Goal: Task Accomplishment & Management: Use online tool/utility

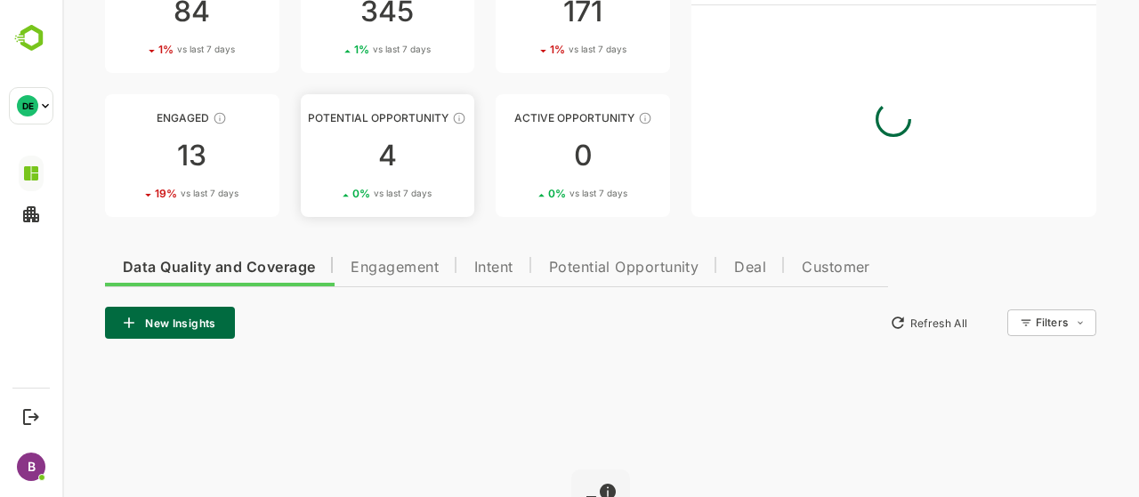
scroll to position [201, 0]
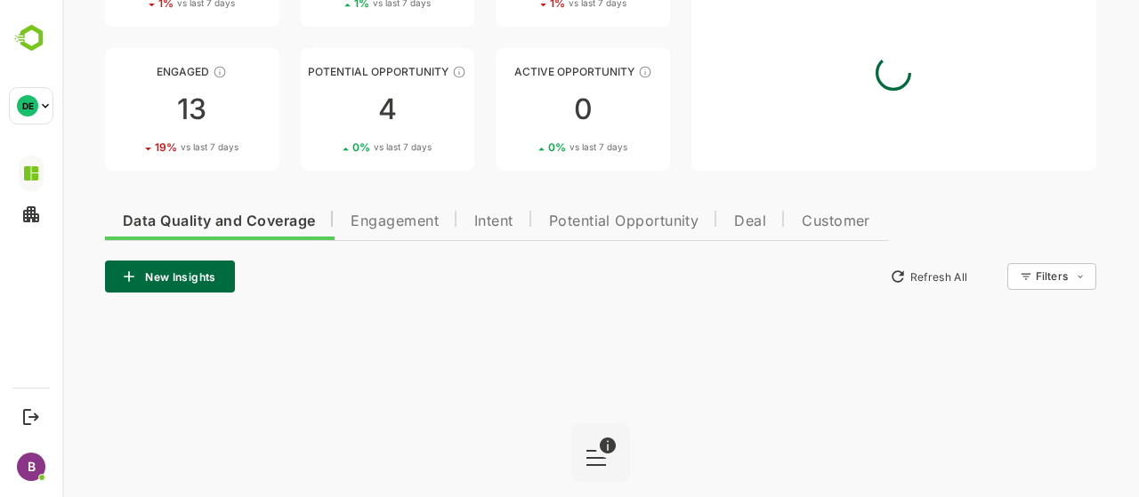
click at [394, 227] on span "Engagement" at bounding box center [395, 221] width 88 height 14
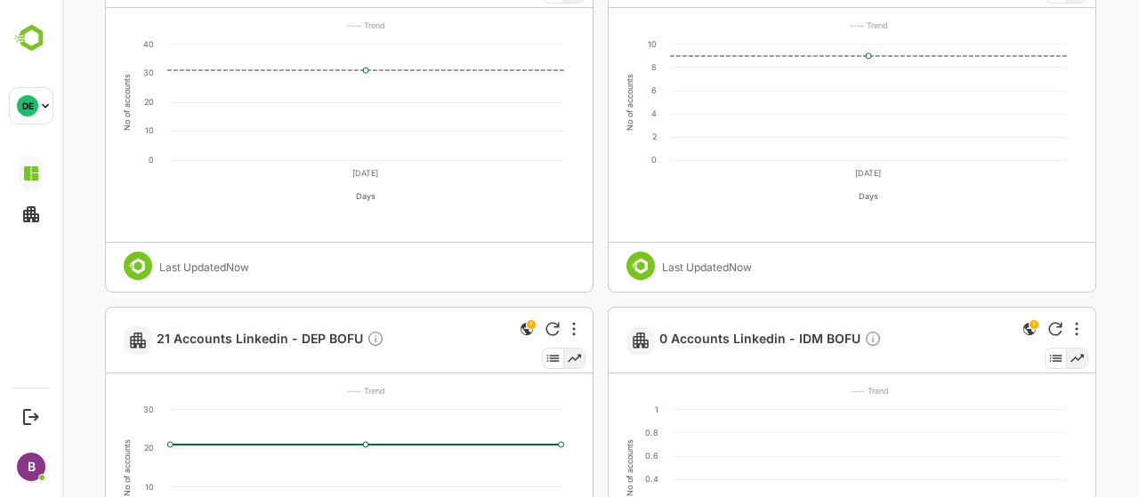
scroll to position [617, 0]
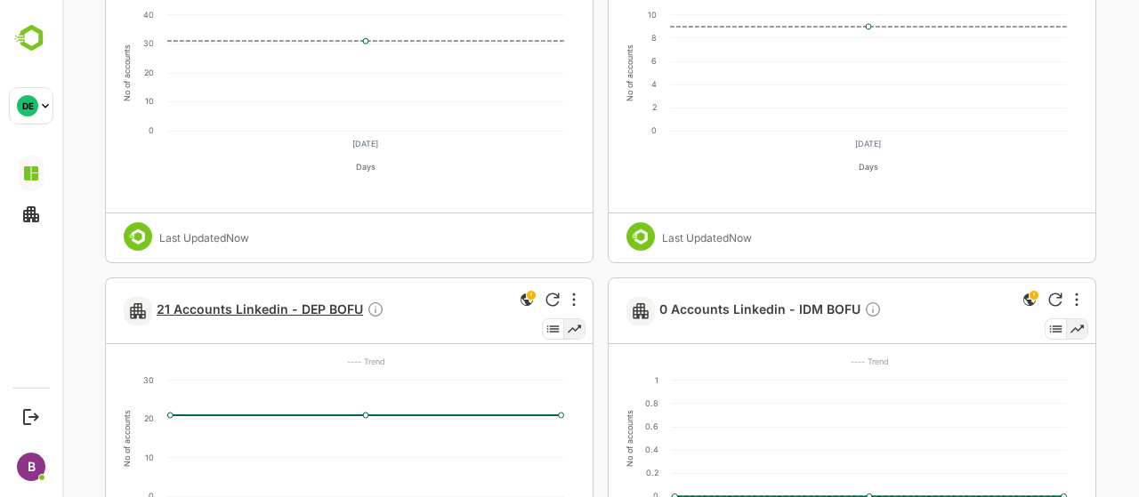
click at [327, 314] on span "21 Accounts Linkedin - DEP BOFU" at bounding box center [271, 311] width 228 height 20
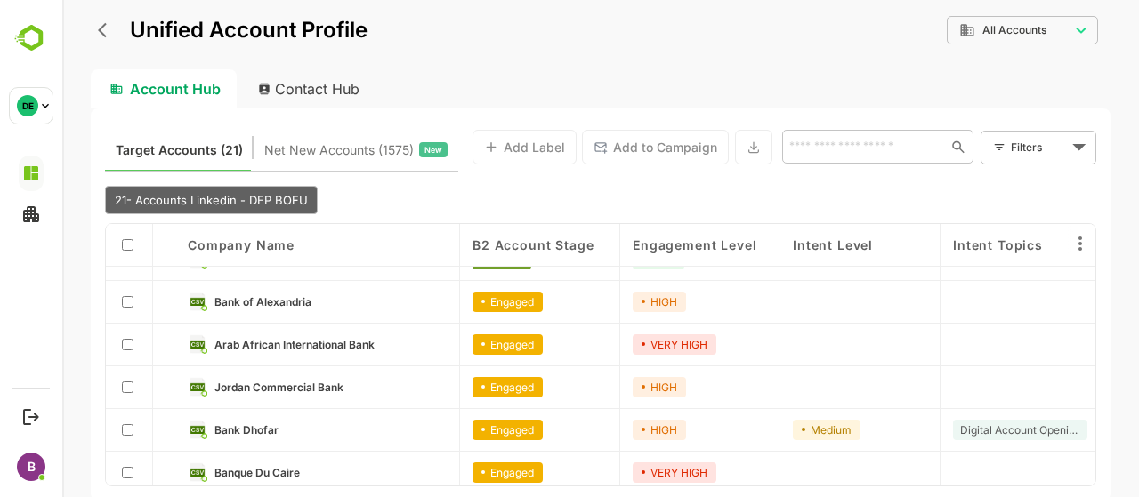
scroll to position [0, 0]
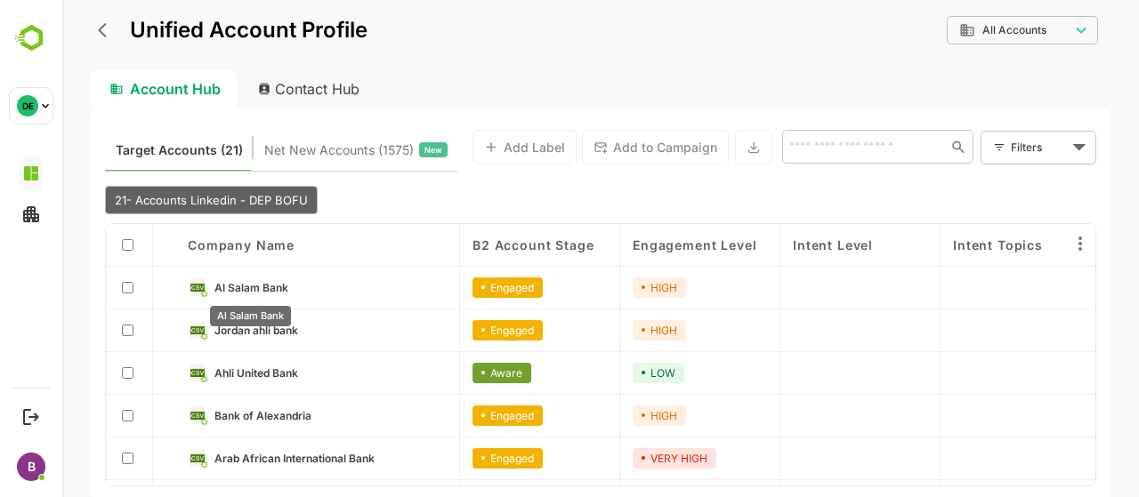
click at [260, 283] on span "Al Salam Bank" at bounding box center [251, 287] width 74 height 13
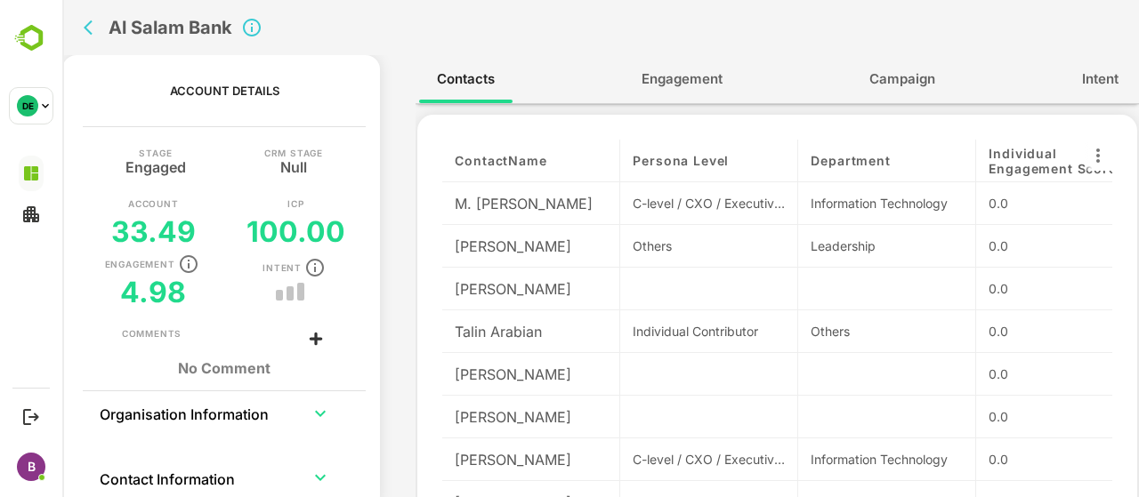
click at [657, 77] on span "Engagement" at bounding box center [681, 79] width 81 height 23
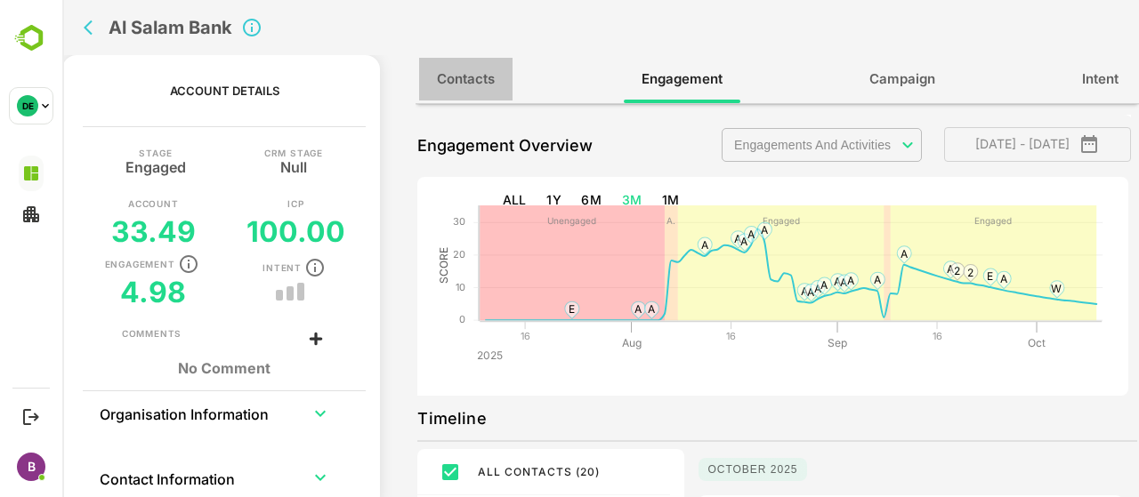
click at [473, 72] on span "Contacts" at bounding box center [466, 79] width 58 height 23
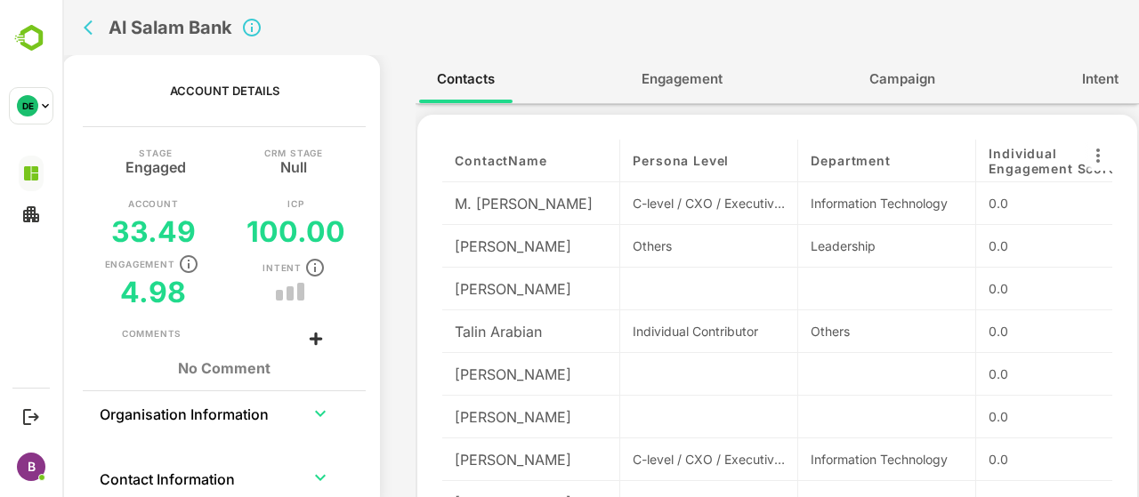
click at [85, 37] on button "back" at bounding box center [92, 27] width 27 height 27
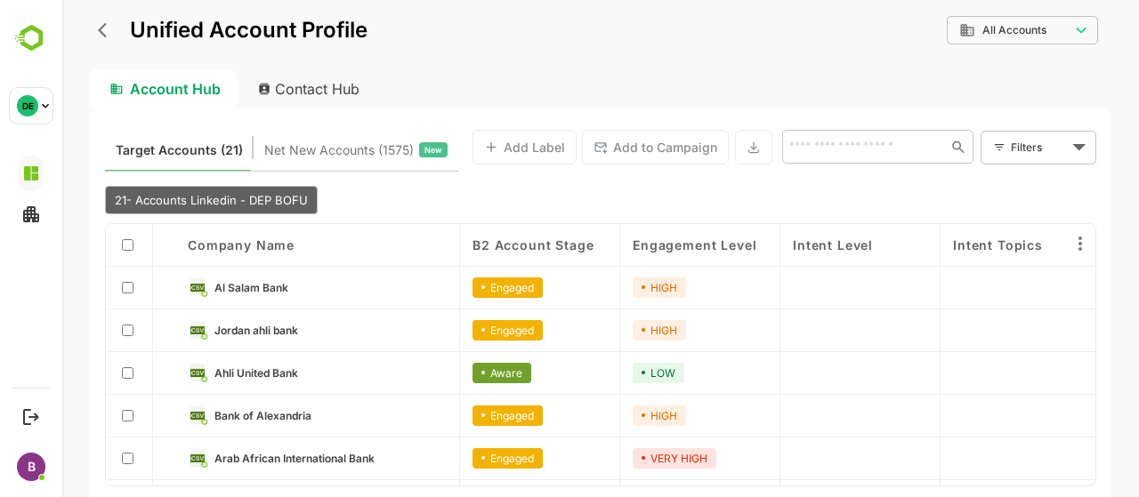
click at [121, 244] on div at bounding box center [128, 245] width 21 height 17
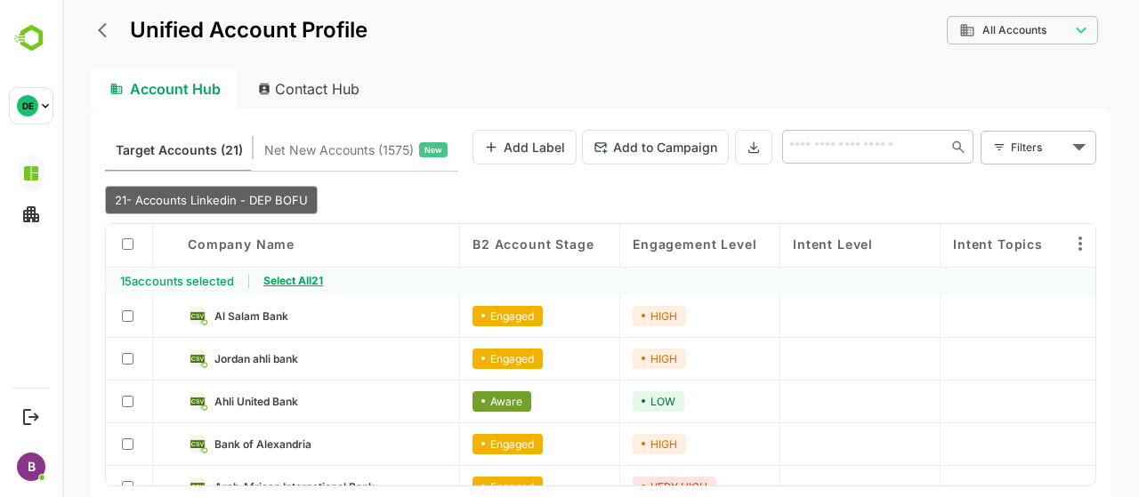
click at [287, 277] on span "Select All 21" at bounding box center [293, 280] width 60 height 13
click at [287, 85] on div "Contact Hub" at bounding box center [310, 88] width 132 height 39
type input "**********"
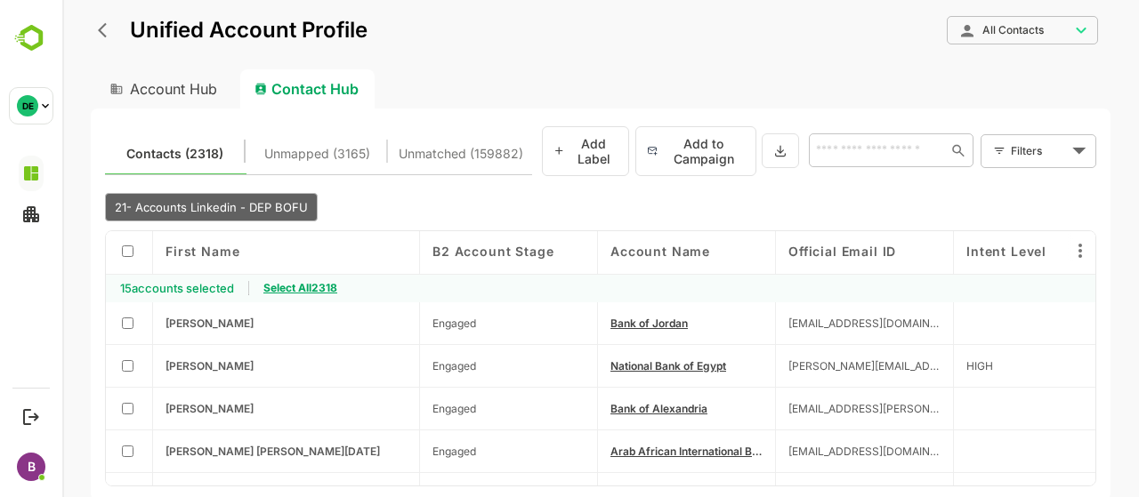
click at [320, 280] on b "Select All 2318" at bounding box center [293, 288] width 88 height 28
click at [1064, 141] on body "**********" at bounding box center [600, 248] width 1077 height 497
click at [824, 207] on div at bounding box center [600, 248] width 1077 height 497
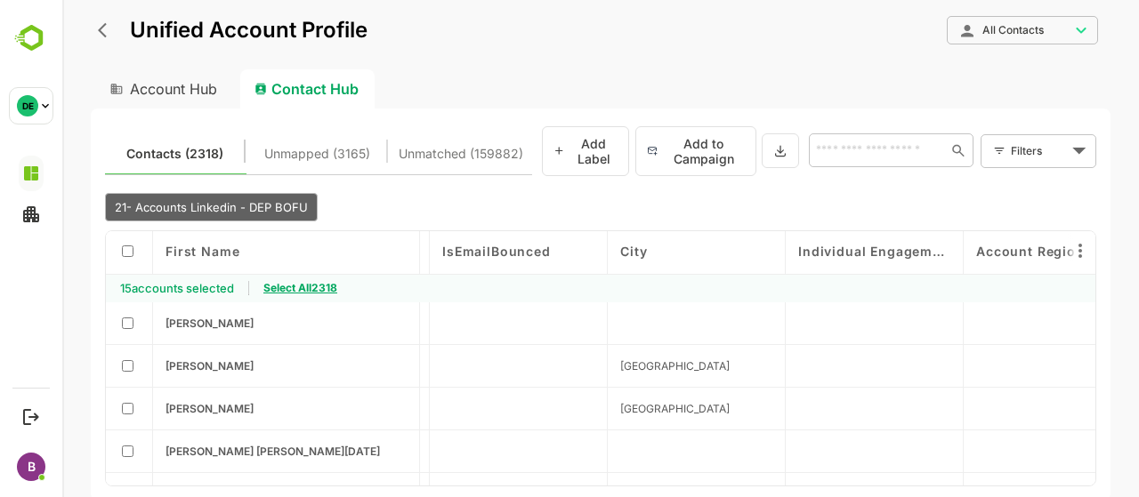
scroll to position [0, 1845]
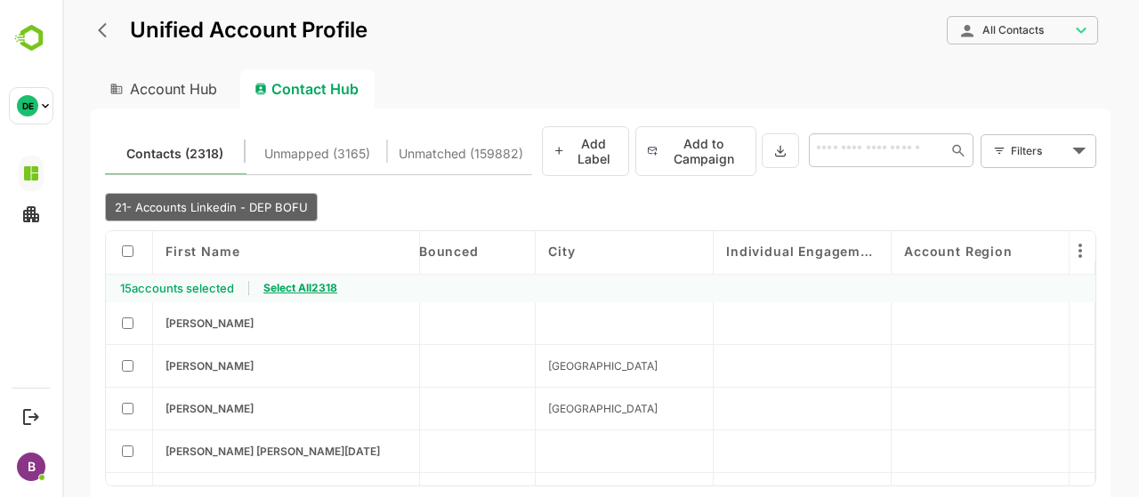
click at [1036, 159] on body "**********" at bounding box center [600, 248] width 1077 height 497
click at [1032, 182] on span "New Filter" at bounding box center [1041, 189] width 53 height 21
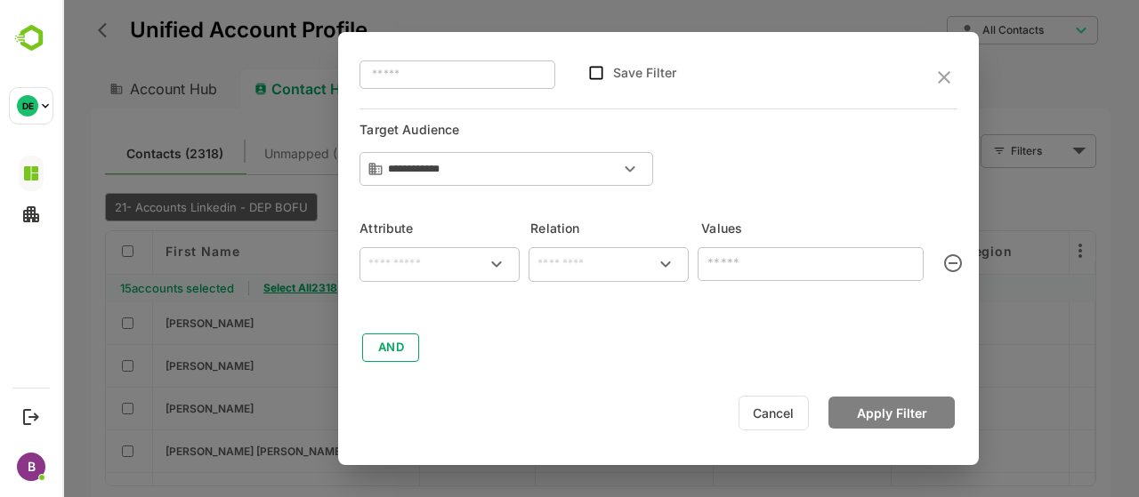
click at [438, 278] on div "​" at bounding box center [439, 264] width 160 height 35
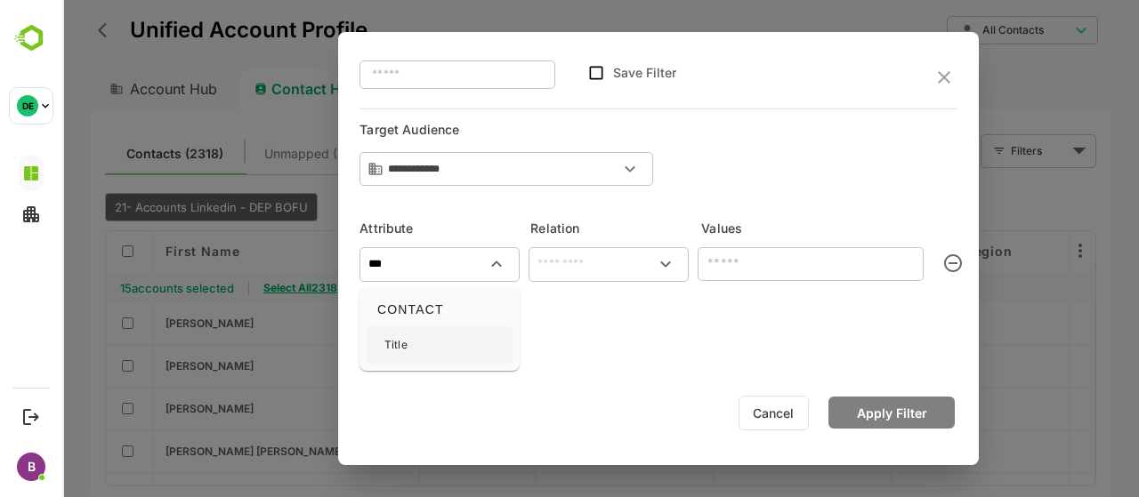
click at [437, 355] on div "Title" at bounding box center [440, 345] width 146 height 37
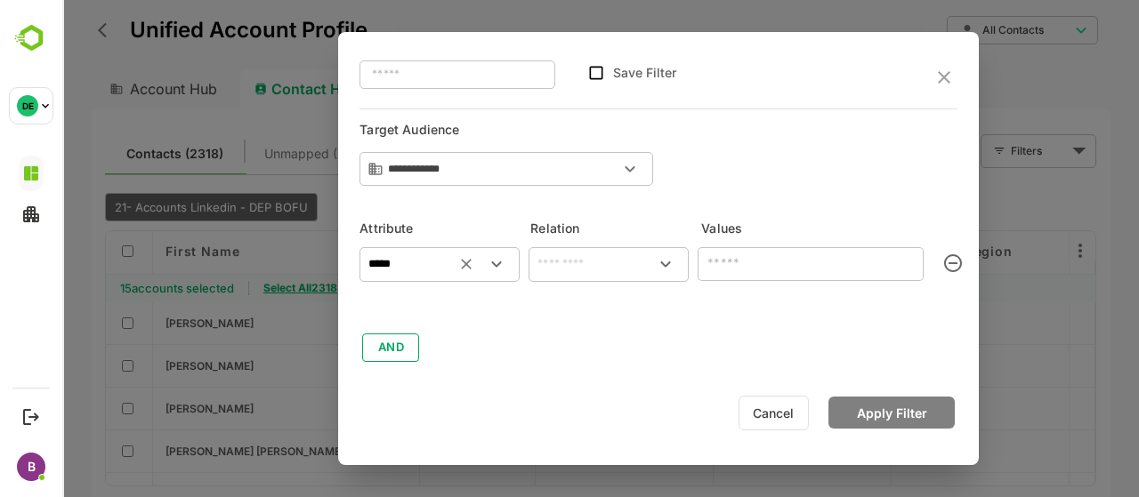
type input "*****"
click at [557, 264] on input "text" at bounding box center [608, 264] width 153 height 21
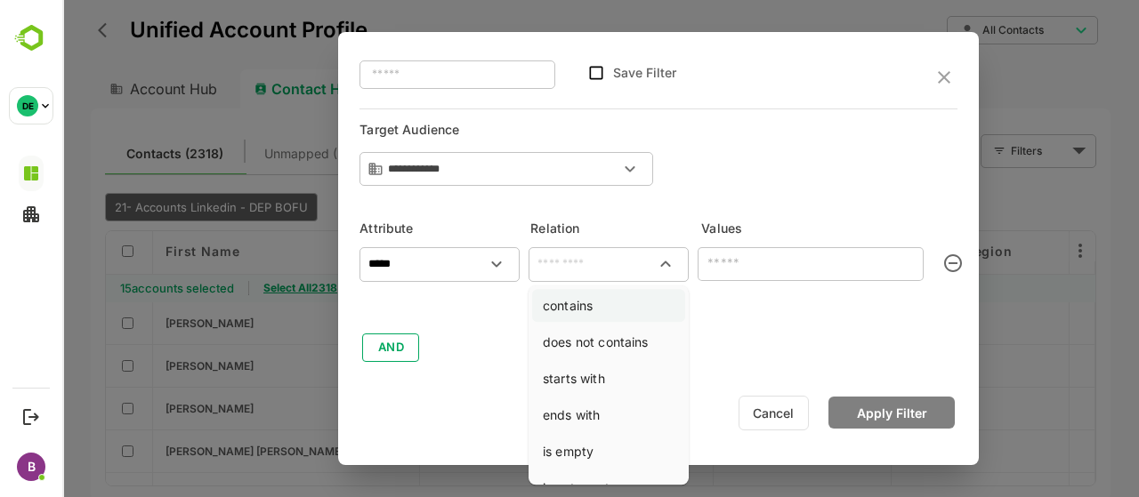
click at [570, 294] on li "contains" at bounding box center [608, 305] width 153 height 33
type input "********"
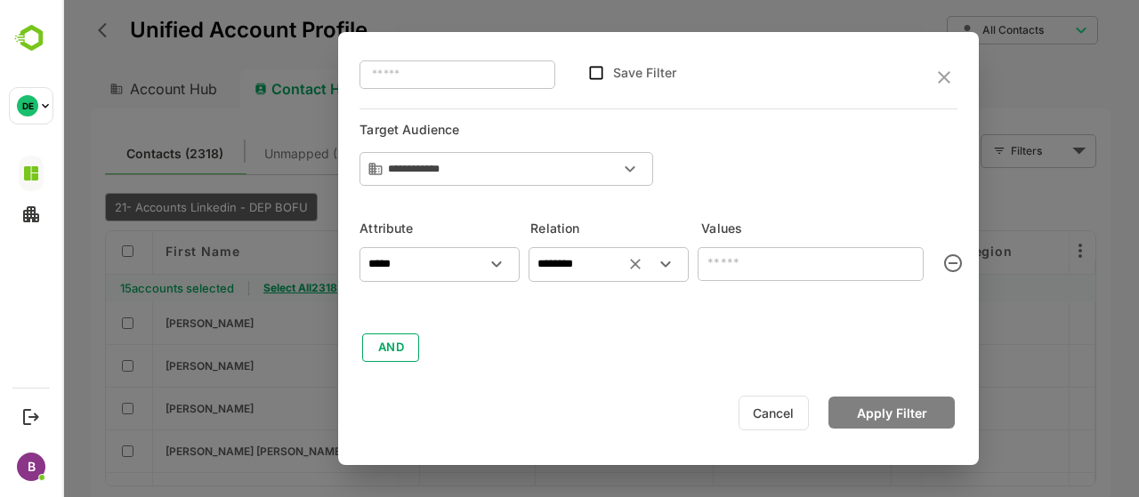
click at [732, 268] on input "text" at bounding box center [811, 264] width 226 height 35
type input "****"
click at [883, 407] on button "Apply Filter" at bounding box center [891, 413] width 126 height 32
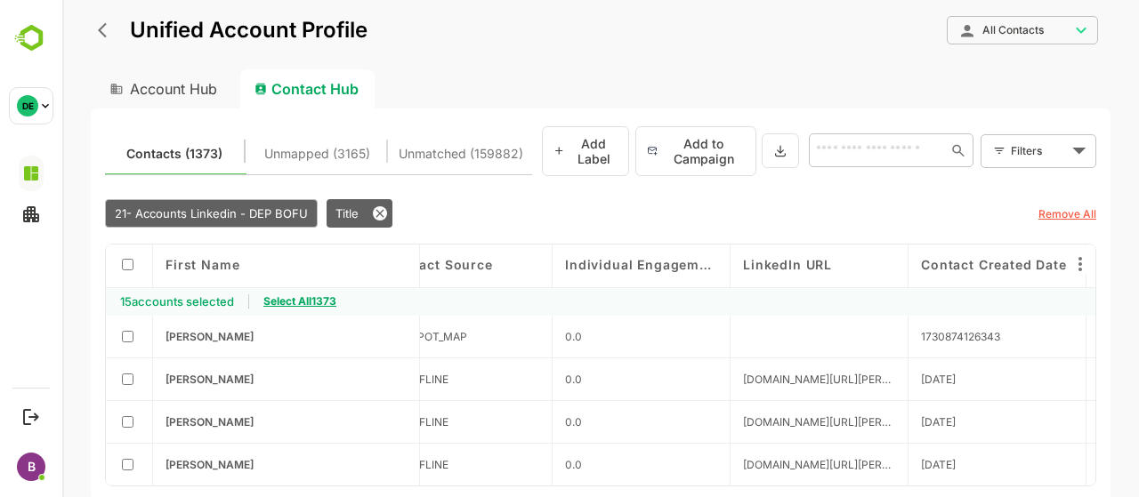
scroll to position [0, 1174]
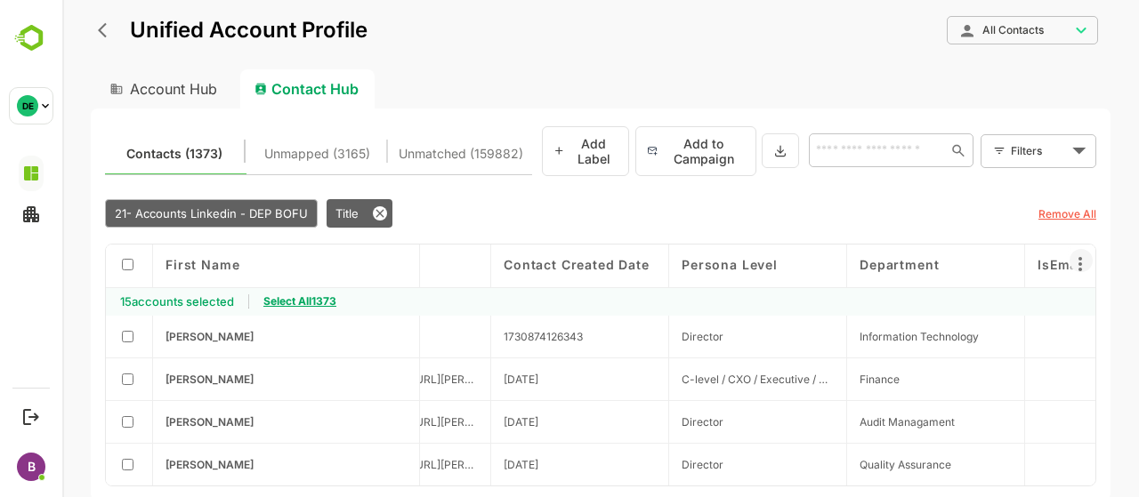
click at [1078, 259] on icon at bounding box center [1079, 264] width 21 height 21
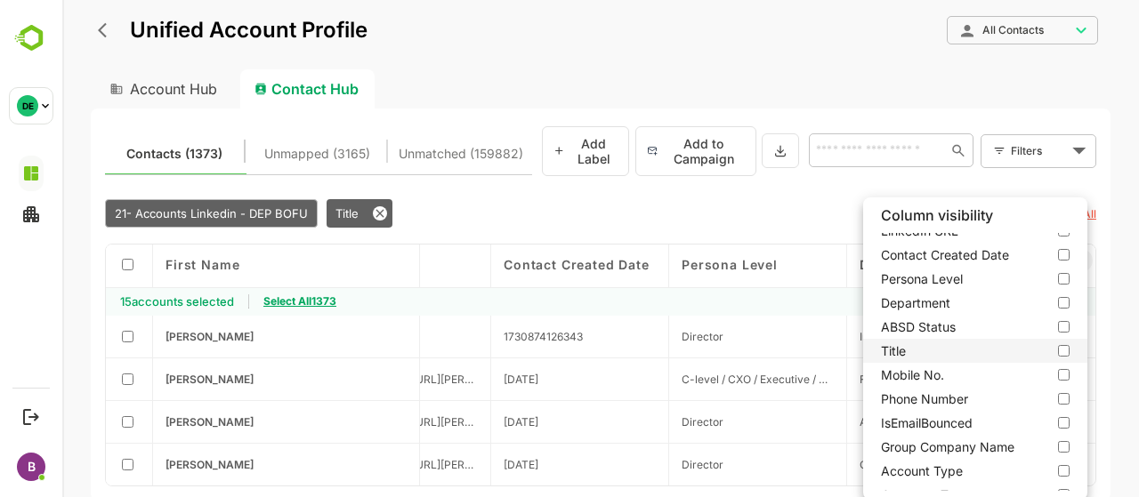
scroll to position [207, 0]
click at [992, 348] on label "Title" at bounding box center [975, 350] width 224 height 24
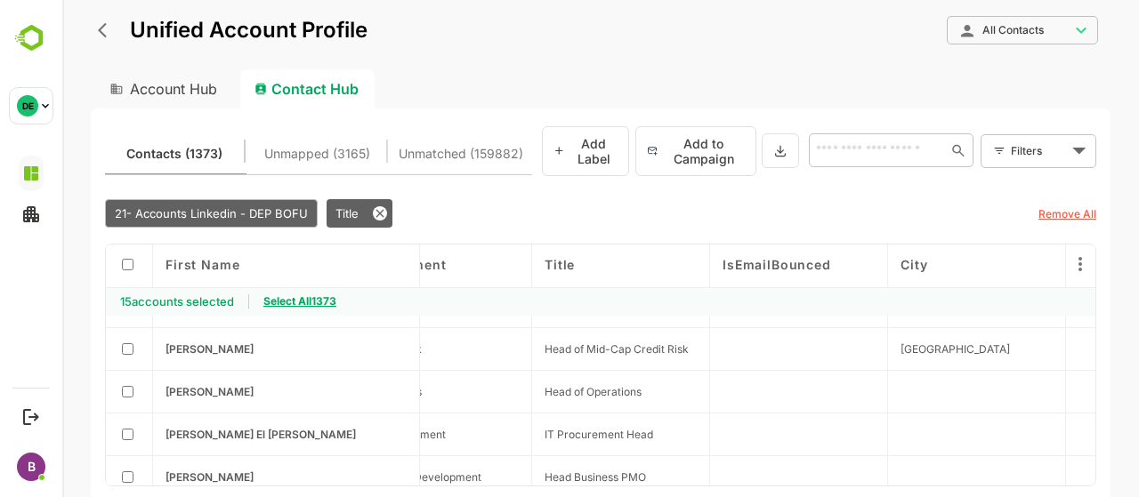
scroll to position [190, 1667]
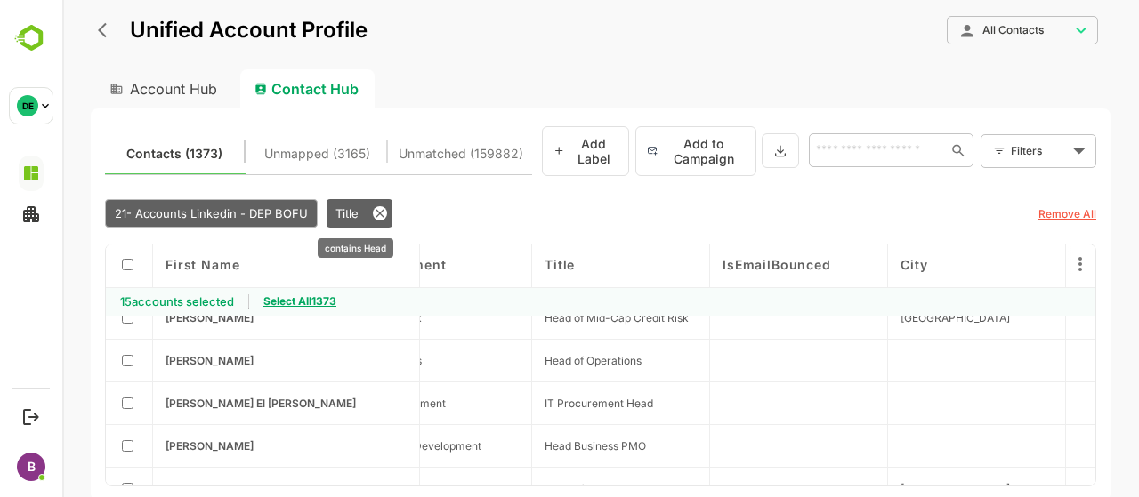
click at [343, 211] on span "Title" at bounding box center [346, 213] width 23 height 14
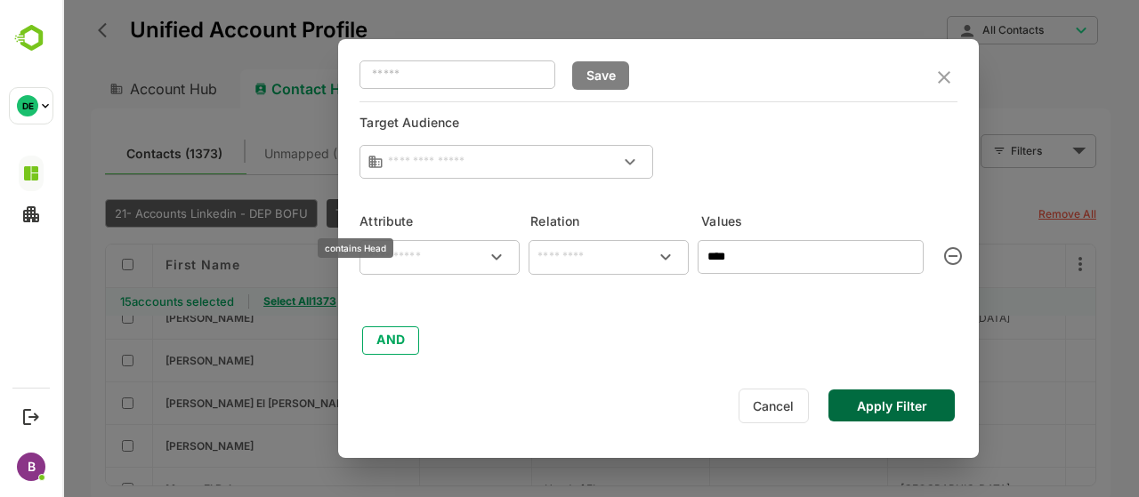
type input "**********"
type input "*****"
type input "********"
click at [388, 343] on button "AND" at bounding box center [390, 341] width 57 height 28
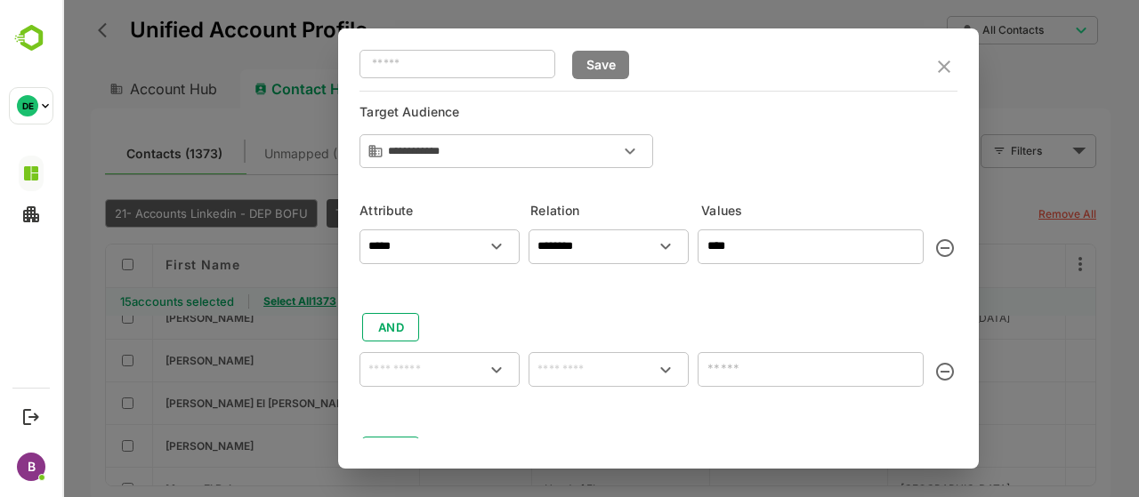
click at [404, 366] on input "text" at bounding box center [439, 369] width 153 height 21
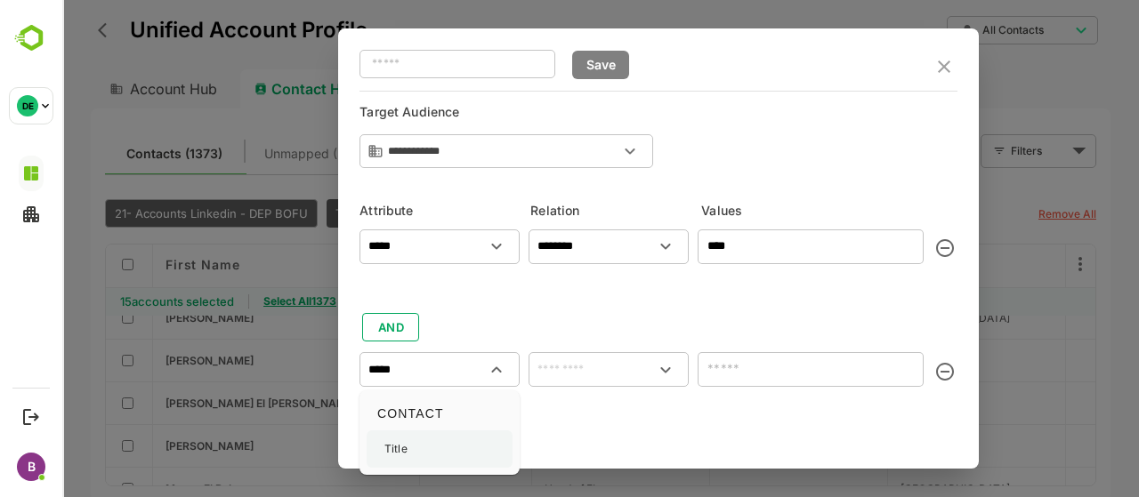
click at [452, 444] on div "Title" at bounding box center [440, 449] width 146 height 37
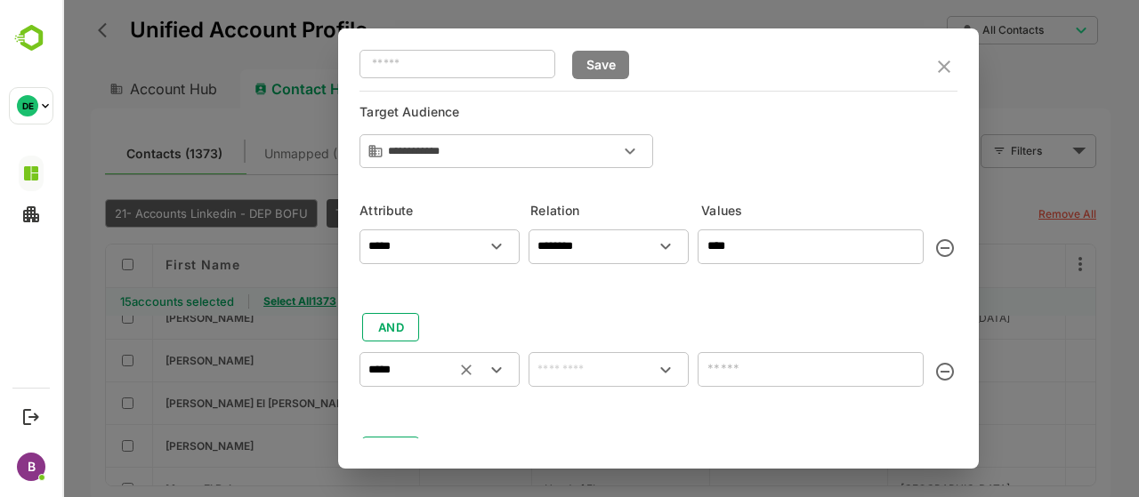
type input "*****"
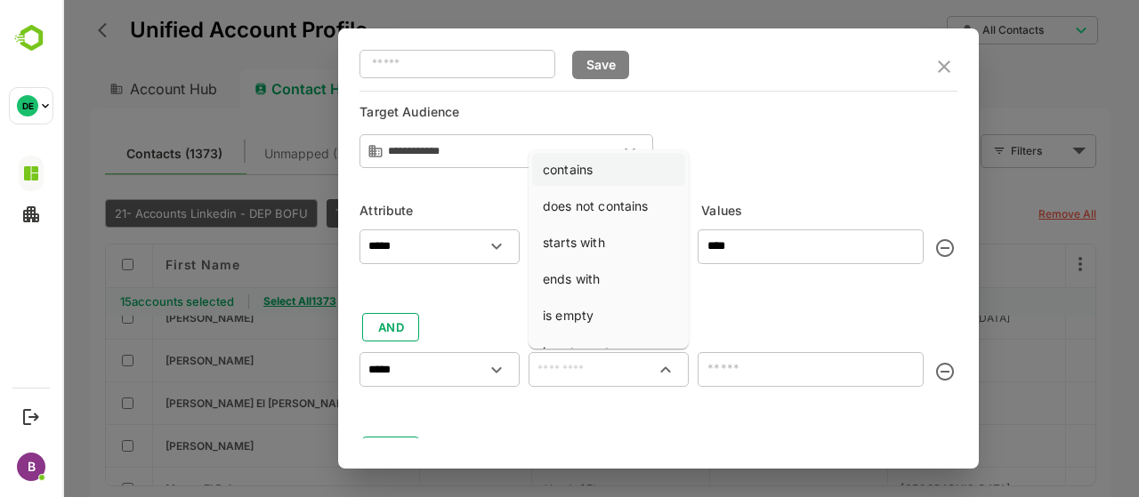
click at [588, 161] on li "contains" at bounding box center [608, 170] width 153 height 33
type input "********"
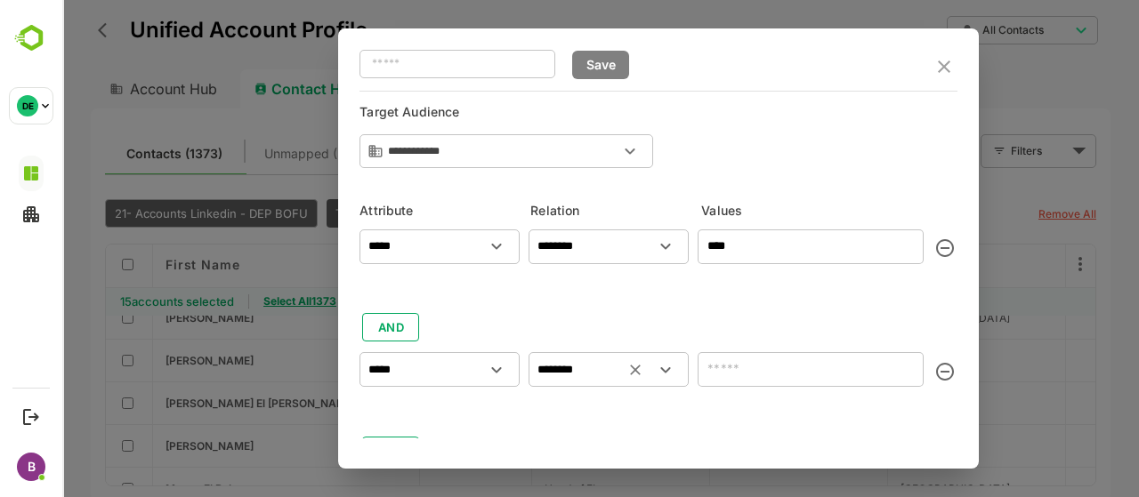
click at [714, 367] on input "text" at bounding box center [811, 369] width 226 height 35
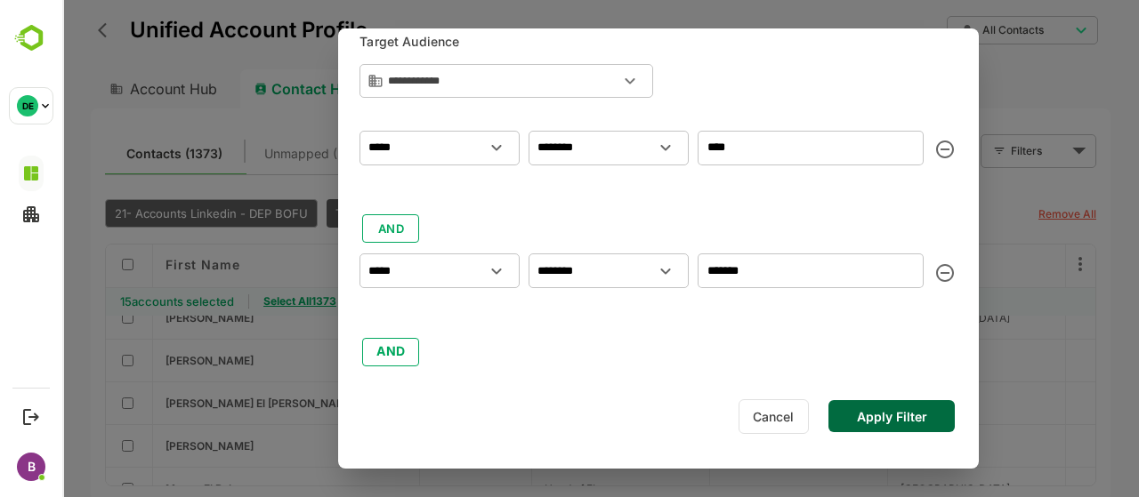
scroll to position [73, 0]
type input "*******"
click at [868, 412] on button "Apply Filter" at bounding box center [891, 416] width 126 height 32
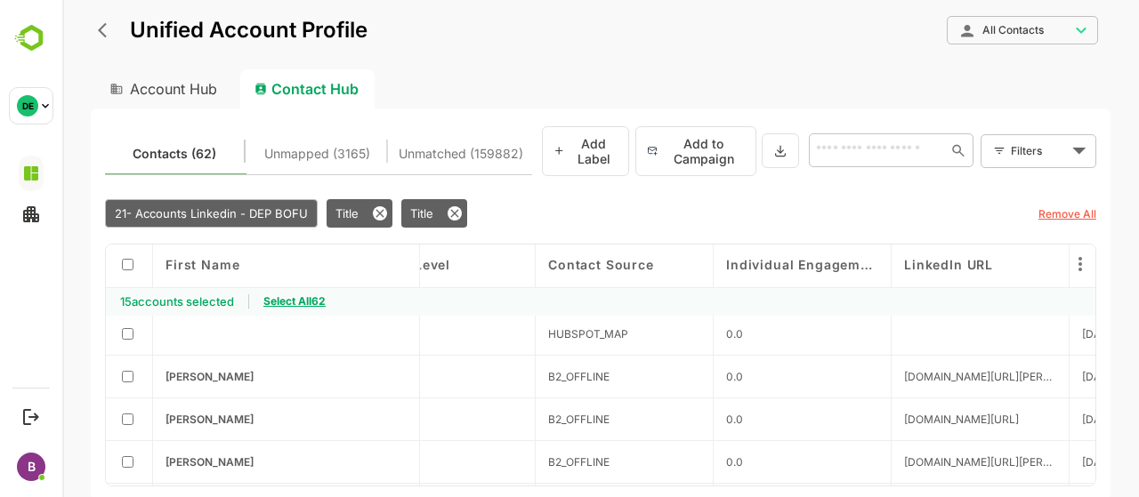
scroll to position [0, 596]
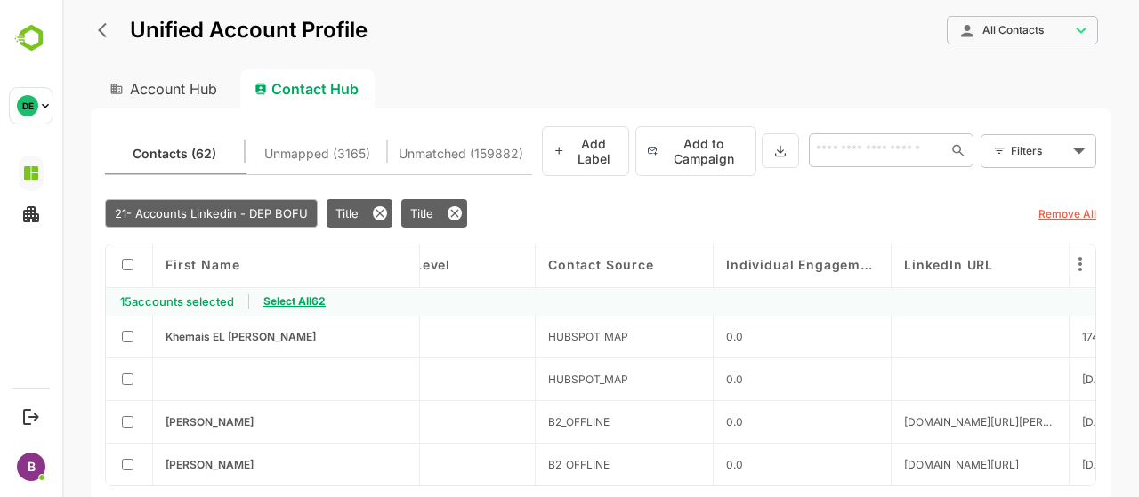
click at [309, 301] on span "Select All 62" at bounding box center [294, 300] width 62 height 13
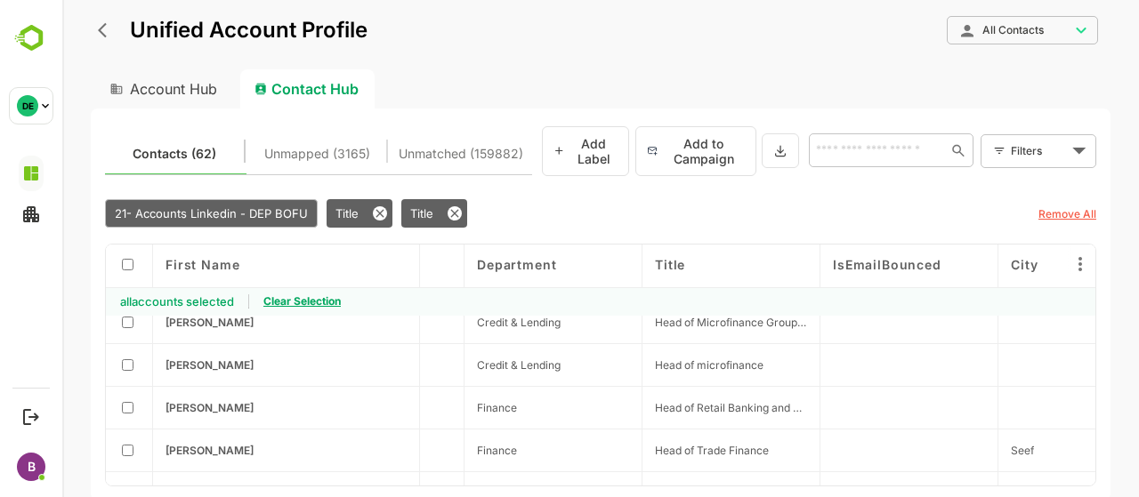
scroll to position [0, 1557]
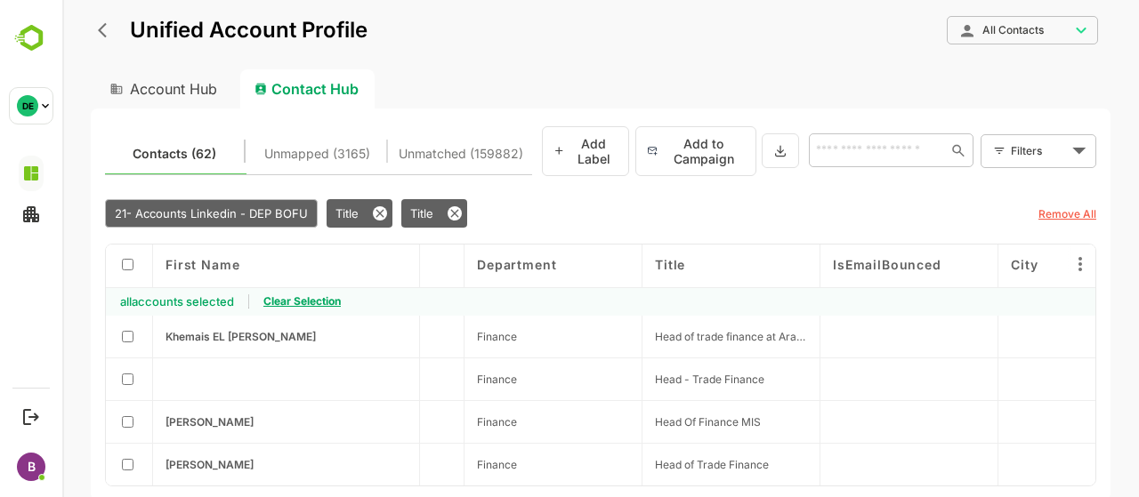
click at [114, 259] on div at bounding box center [129, 280] width 47 height 71
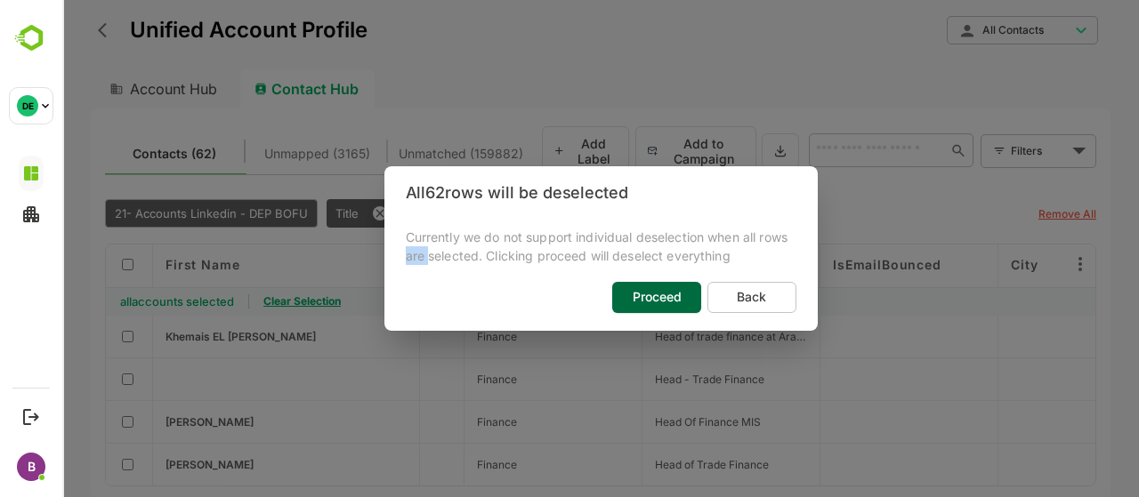
click at [127, 262] on div "All 62 rows will be deselected Currently we do not support individual deselecti…" at bounding box center [600, 248] width 1077 height 497
click at [749, 294] on span "Back" at bounding box center [751, 297] width 69 height 23
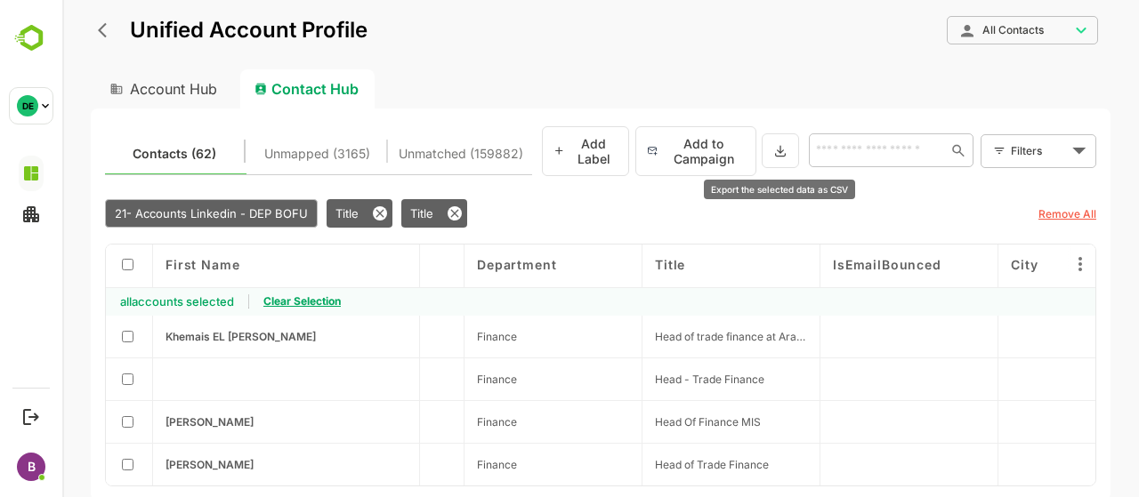
click at [778, 156] on icon at bounding box center [780, 150] width 14 height 15
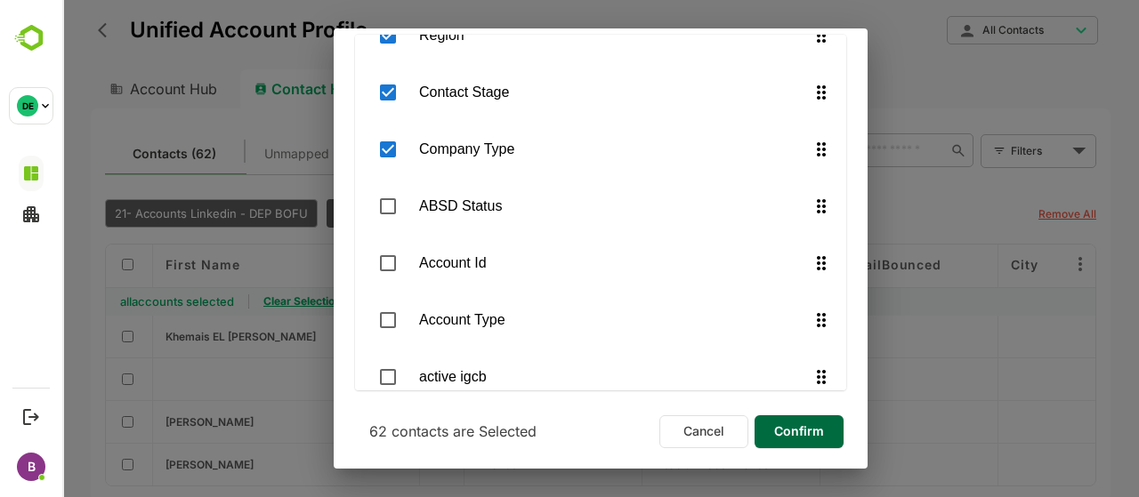
scroll to position [1035, 0]
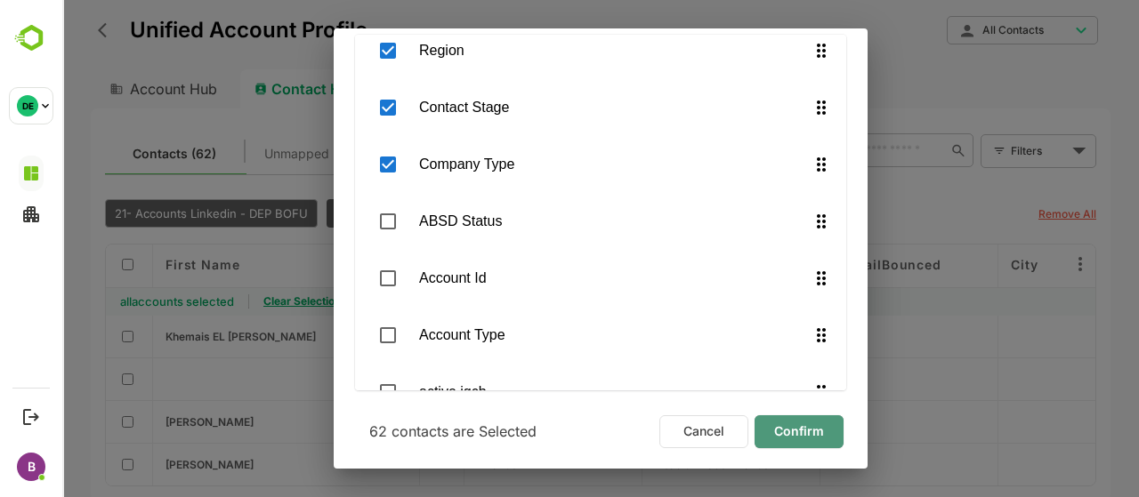
click at [777, 424] on span "Confirm" at bounding box center [799, 431] width 61 height 23
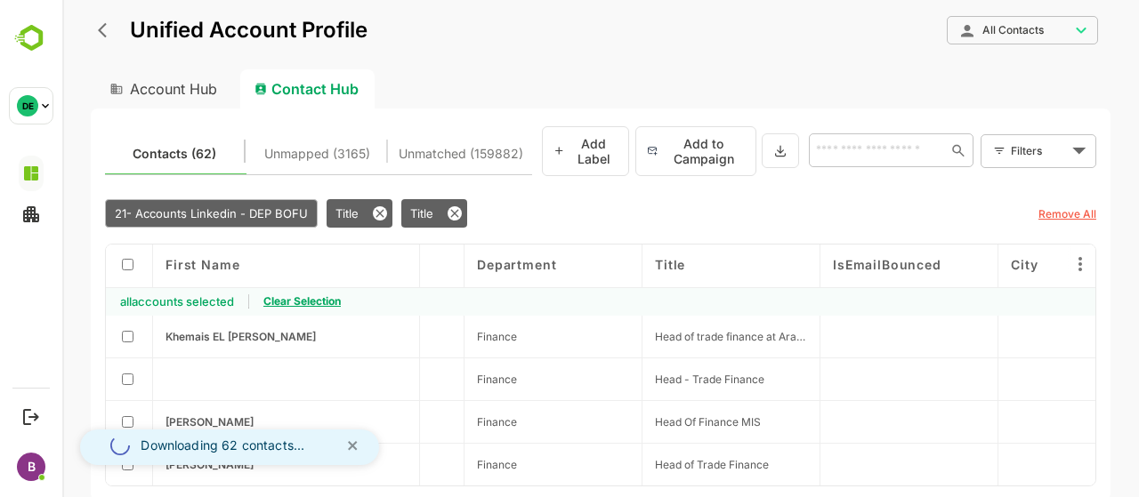
click at [777, 424] on span "Confirm" at bounding box center [799, 431] width 61 height 23
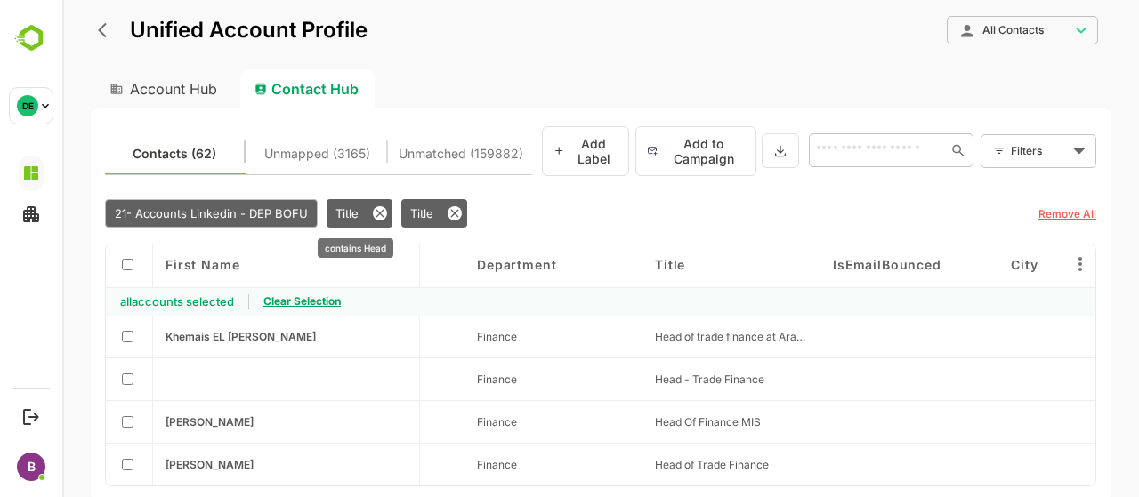
click at [347, 218] on span "Title" at bounding box center [346, 213] width 23 height 14
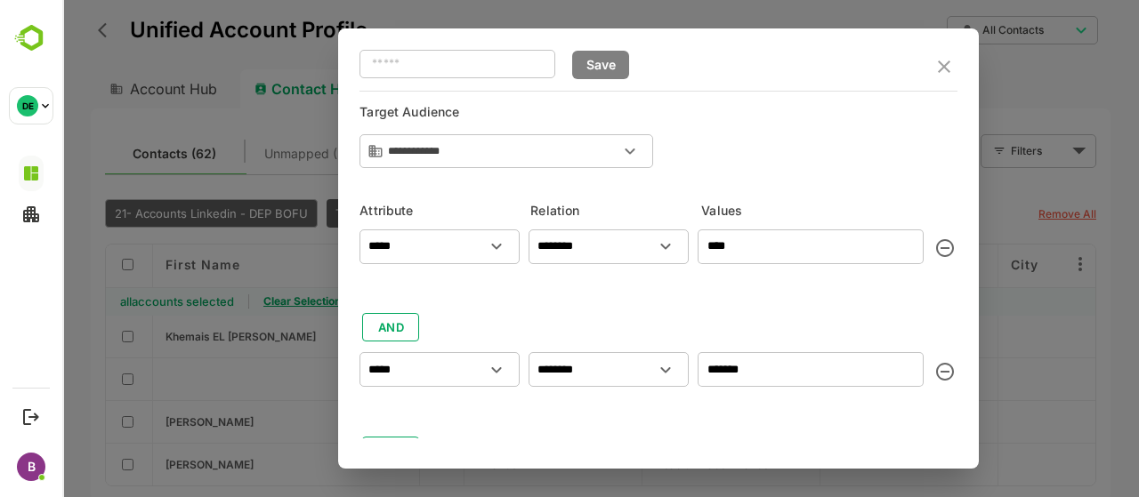
scroll to position [28, 0]
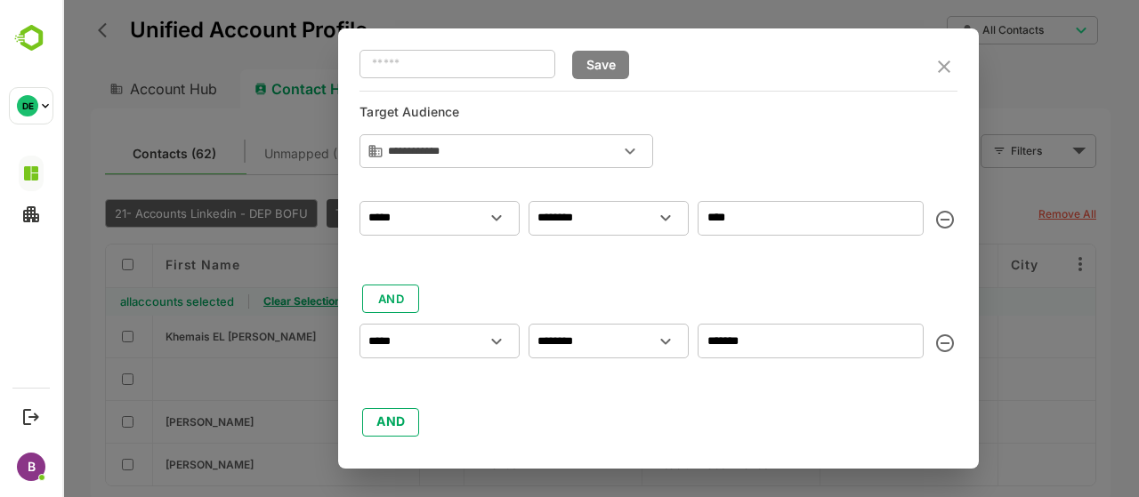
click at [771, 346] on input "*******" at bounding box center [811, 341] width 226 height 35
type input "******"
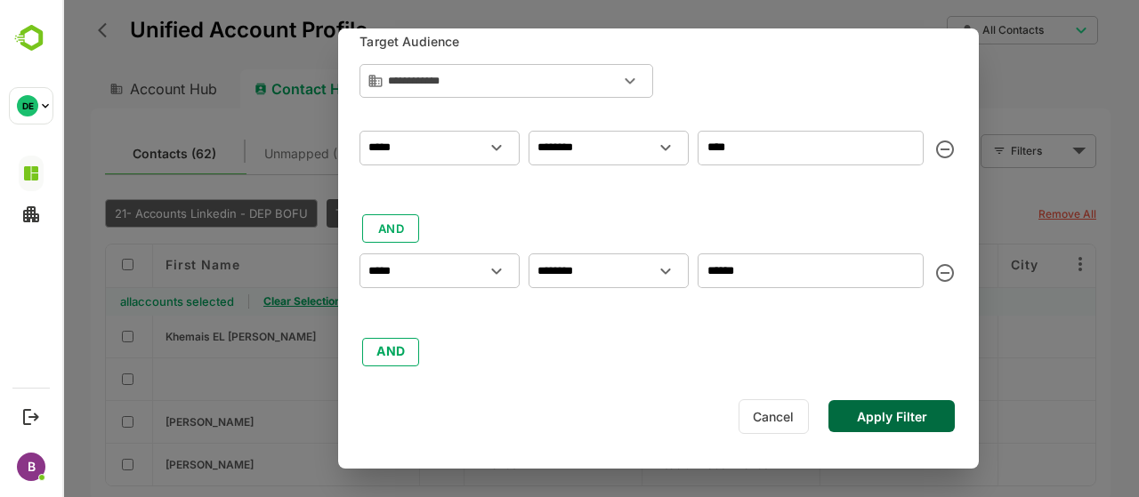
click at [888, 407] on button "Apply Filter" at bounding box center [891, 416] width 126 height 32
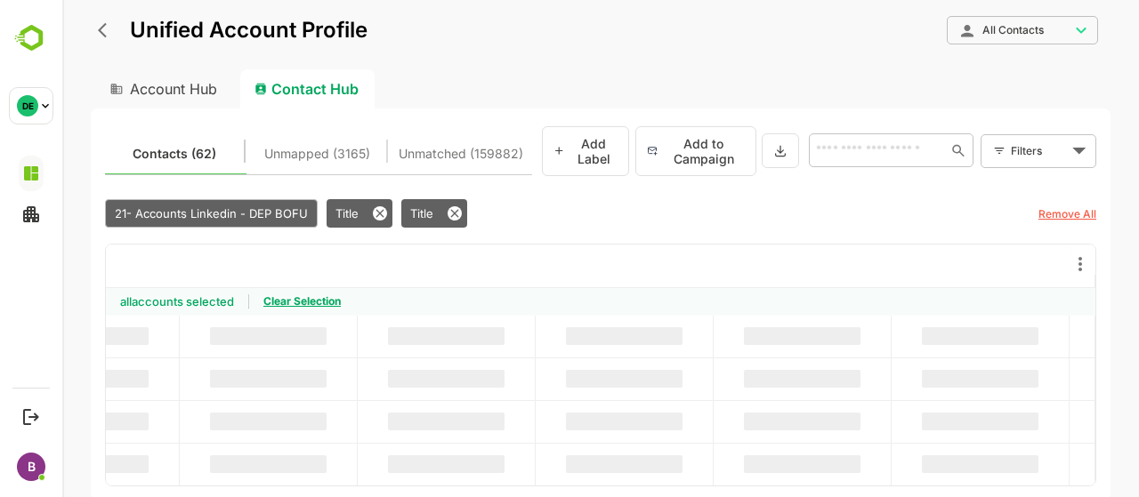
scroll to position [0, 596]
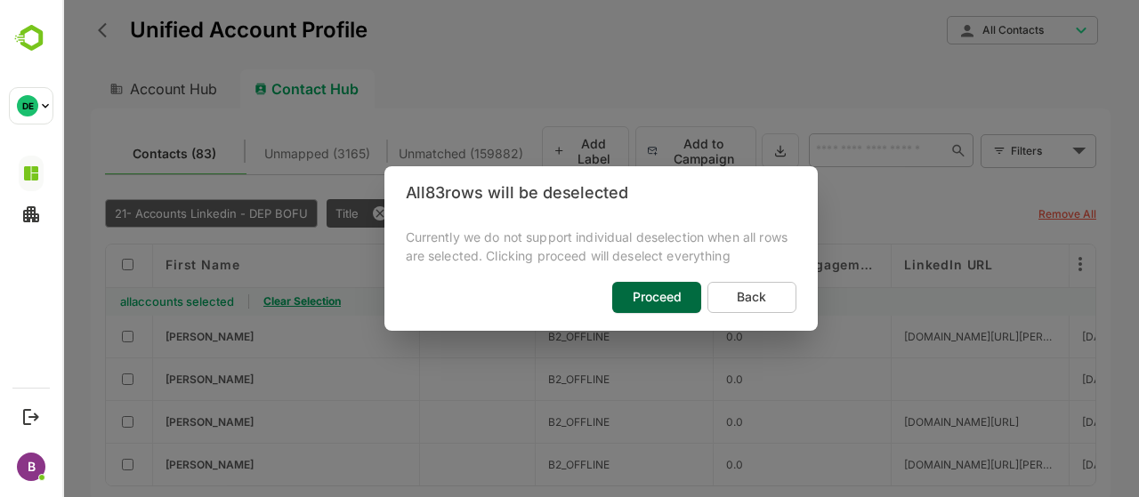
click at [126, 262] on div "All 83 rows will be deselected Currently we do not support individual deselecti…" at bounding box center [600, 248] width 1077 height 497
click at [711, 298] on button "Back" at bounding box center [751, 297] width 89 height 31
click at [672, 294] on span "Proceed" at bounding box center [656, 297] width 61 height 23
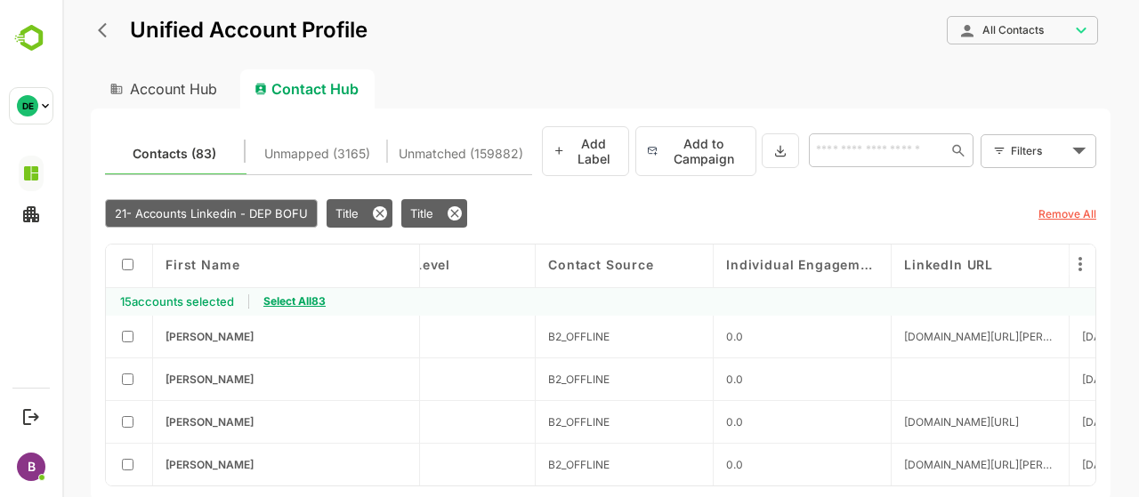
click at [319, 296] on span "Select All 83" at bounding box center [294, 300] width 62 height 13
click at [773, 152] on icon at bounding box center [780, 150] width 14 height 15
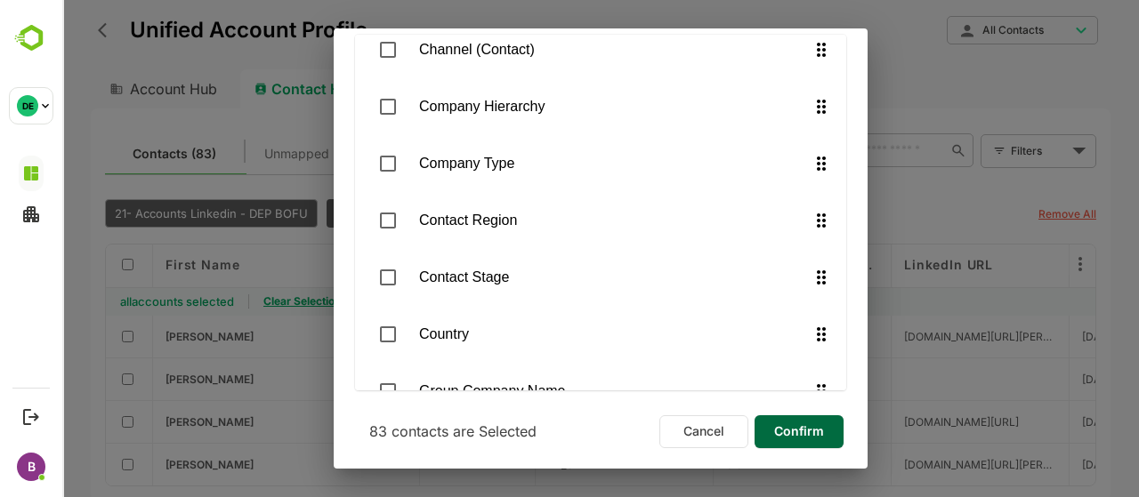
scroll to position [1319, 0]
click at [800, 420] on span "Confirm" at bounding box center [799, 431] width 61 height 23
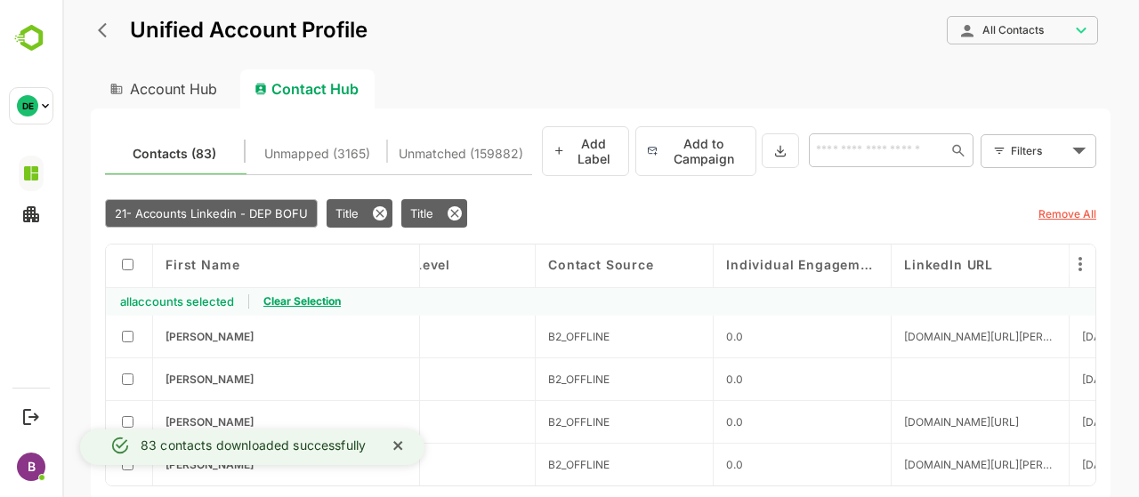
click at [408, 450] on button "close" at bounding box center [398, 447] width 37 height 35
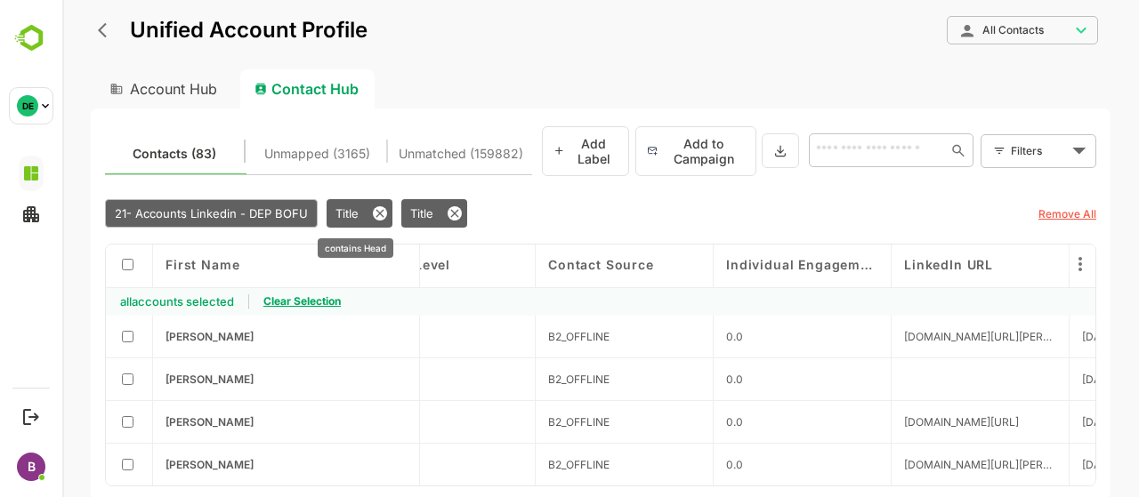
click at [342, 206] on span "Title" at bounding box center [346, 213] width 23 height 14
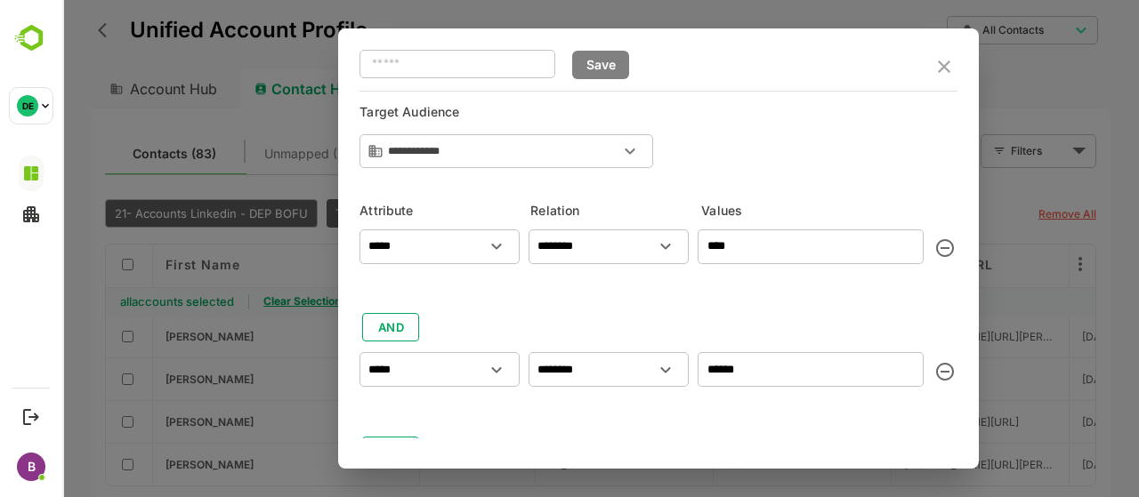
click at [748, 380] on input "******" at bounding box center [811, 369] width 226 height 35
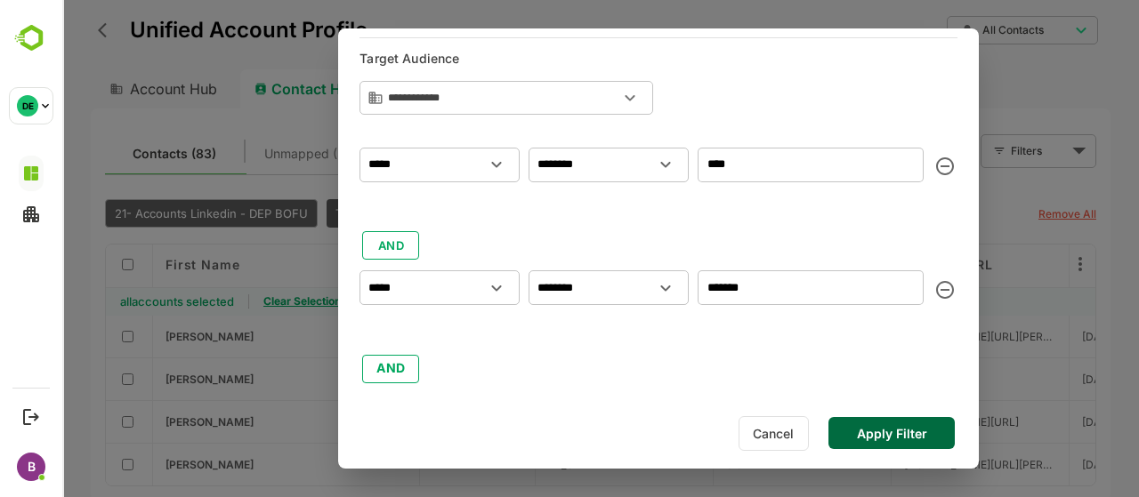
scroll to position [73, 0]
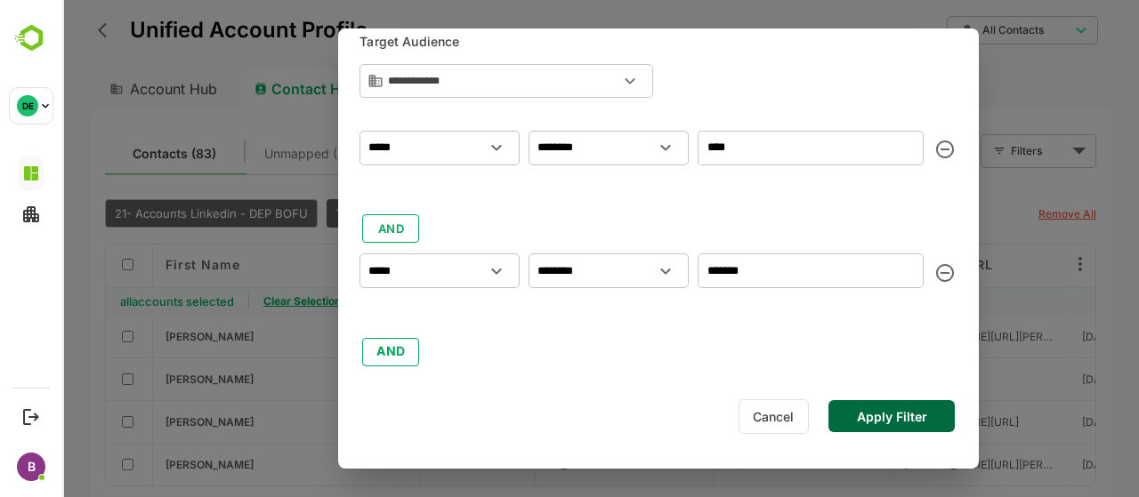
type input "*******"
click at [891, 417] on button "Apply Filter" at bounding box center [891, 416] width 126 height 32
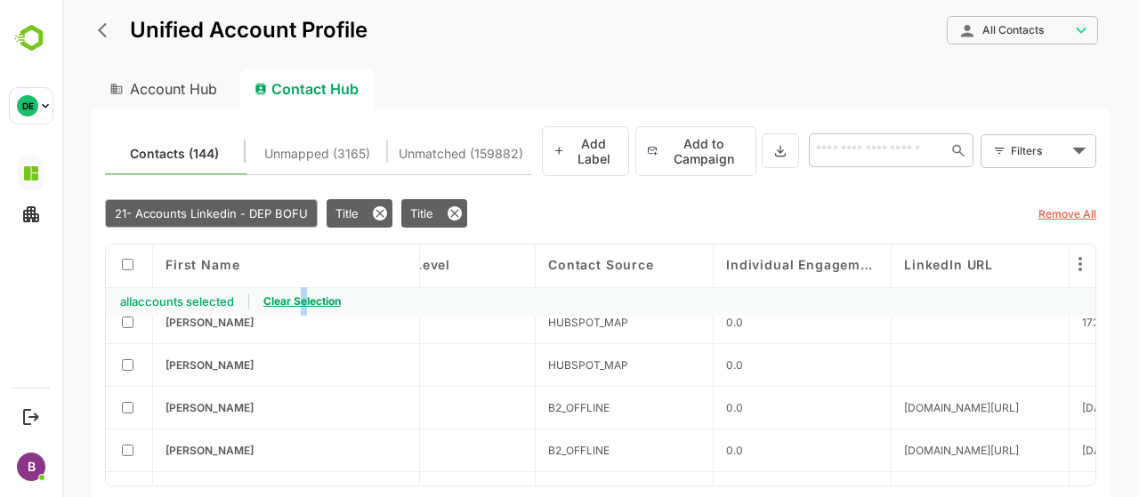
click at [305, 294] on span "Clear Selection" at bounding box center [301, 300] width 77 height 13
click at [308, 294] on span "Select All 144" at bounding box center [296, 300] width 67 height 13
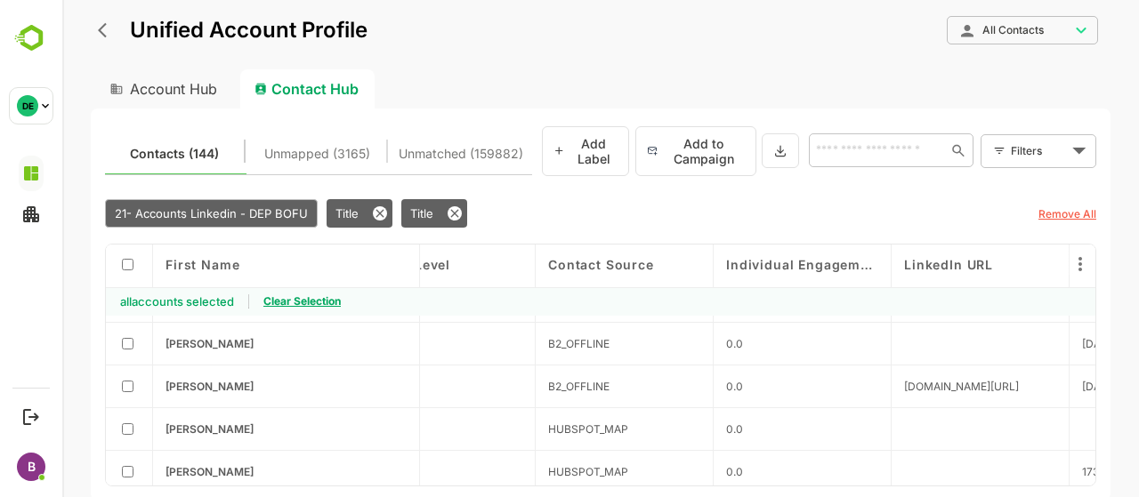
click at [789, 154] on button at bounding box center [780, 150] width 37 height 35
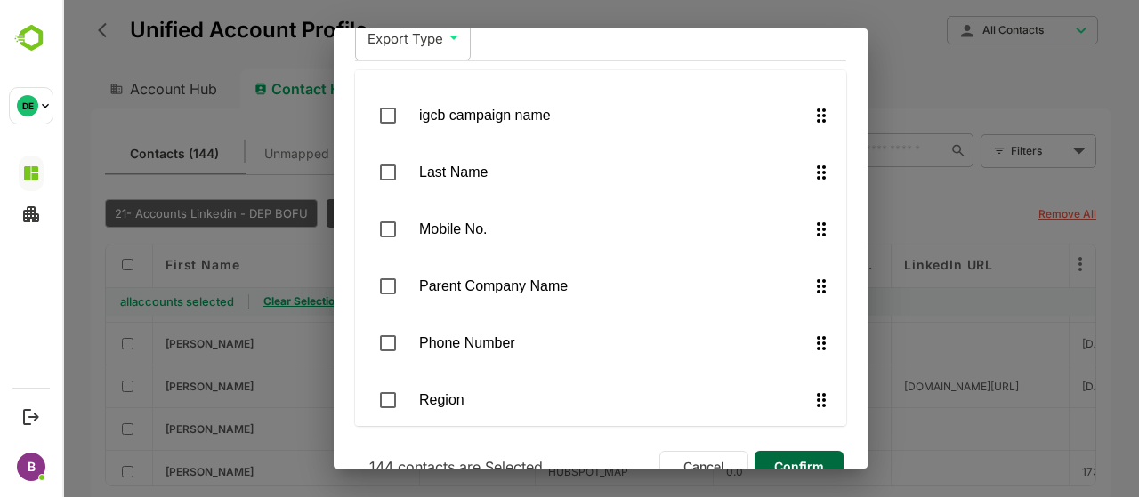
scroll to position [105, 0]
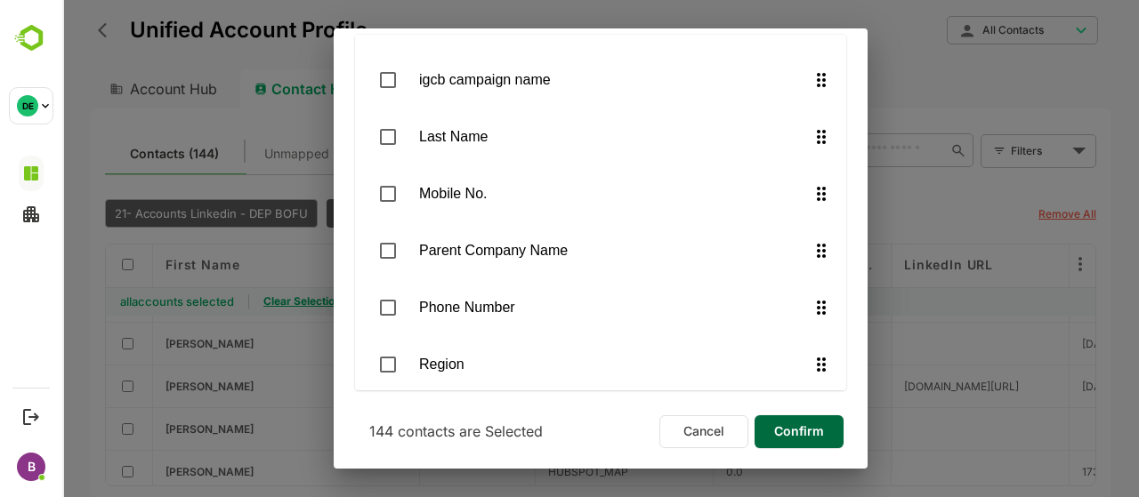
click at [390, 211] on li "Mobile No." at bounding box center [600, 194] width 491 height 52
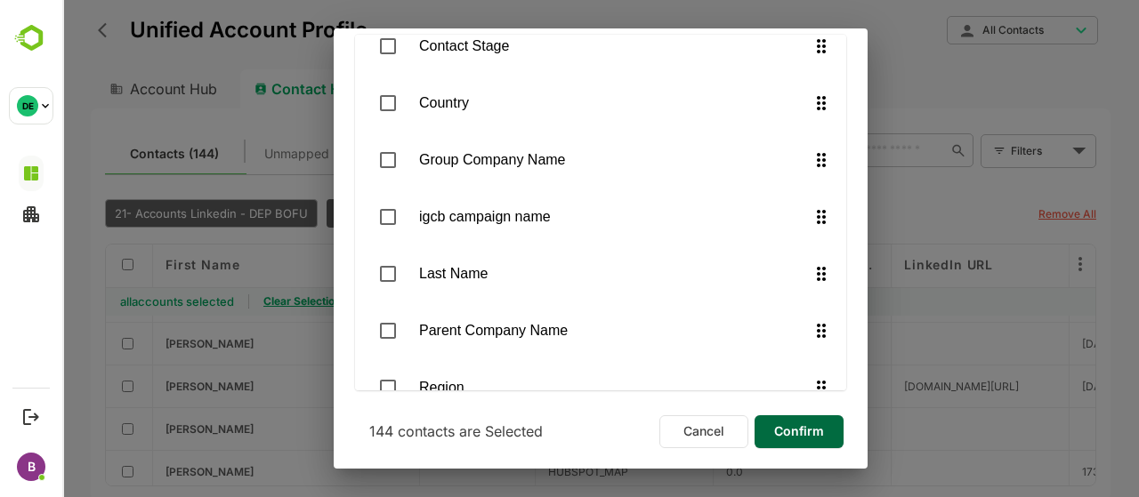
scroll to position [1551, 0]
click at [408, 275] on div at bounding box center [394, 274] width 50 height 37
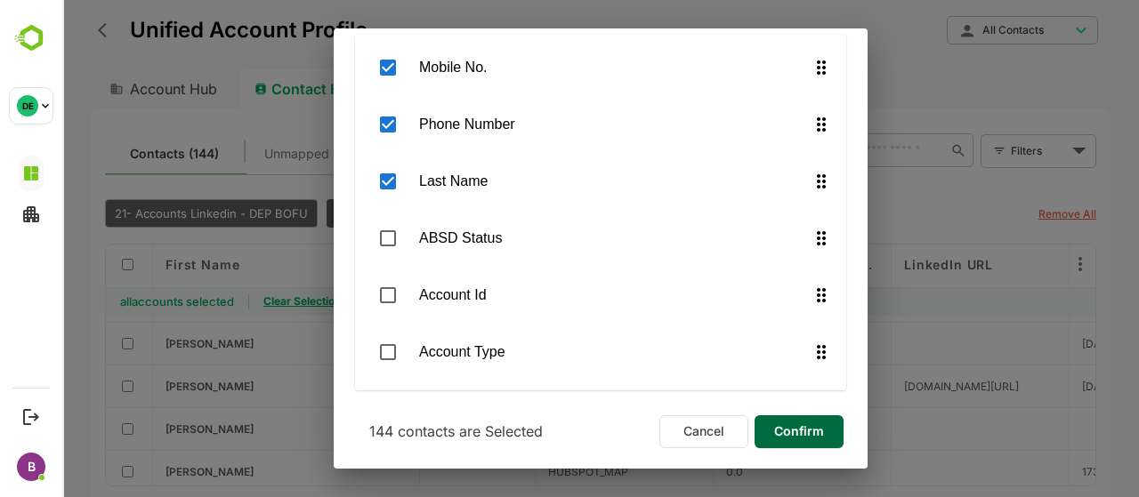
scroll to position [899, 0]
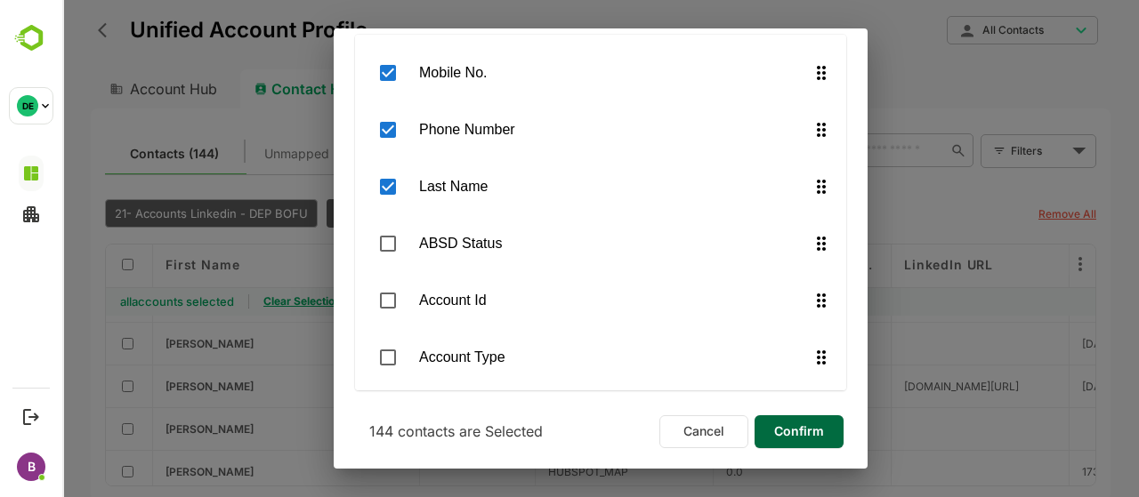
click at [788, 430] on span "Confirm" at bounding box center [799, 431] width 61 height 23
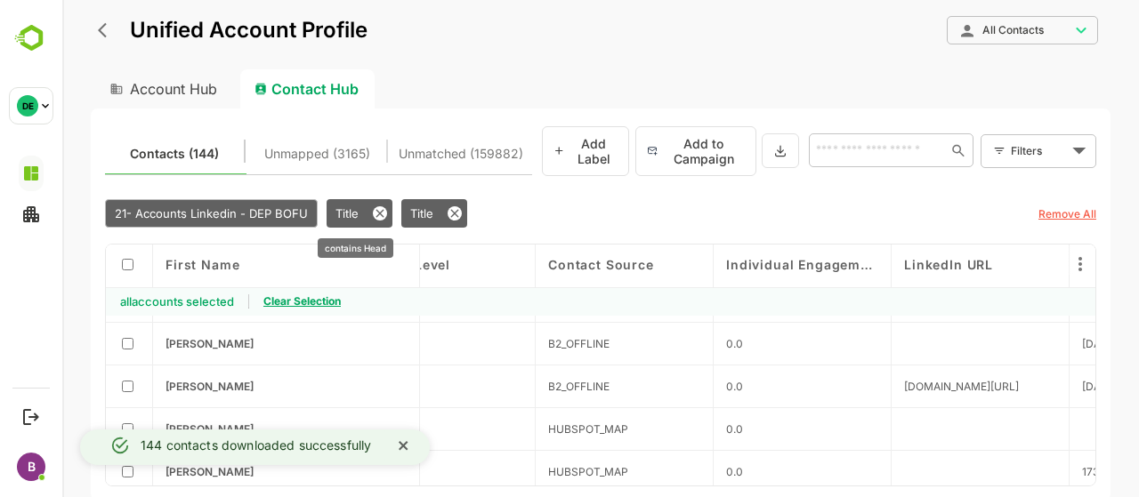
click at [342, 212] on span "Title" at bounding box center [346, 213] width 23 height 14
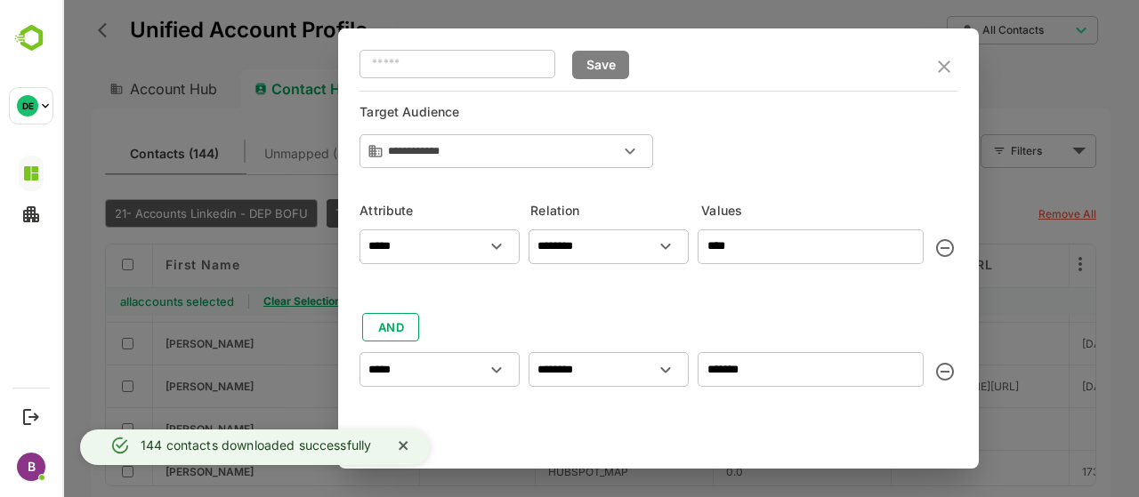
click at [769, 360] on input "*******" at bounding box center [811, 369] width 226 height 35
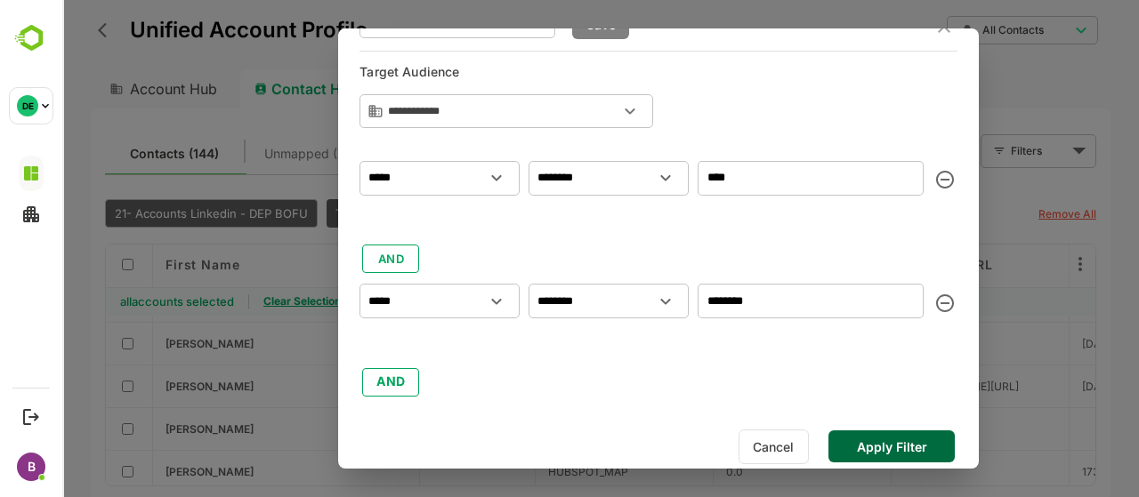
scroll to position [73, 0]
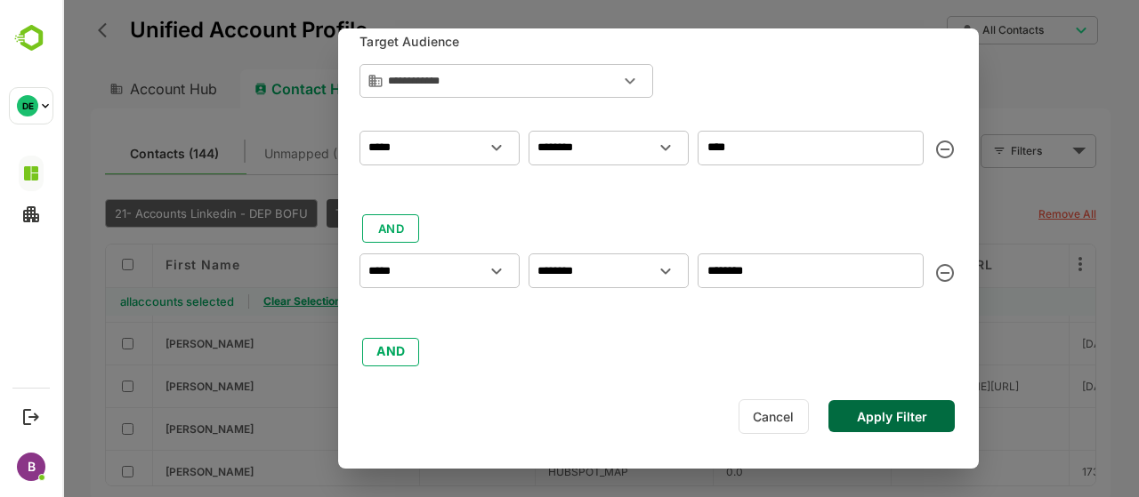
type input "********"
click at [854, 401] on button "Apply Filter" at bounding box center [891, 416] width 126 height 32
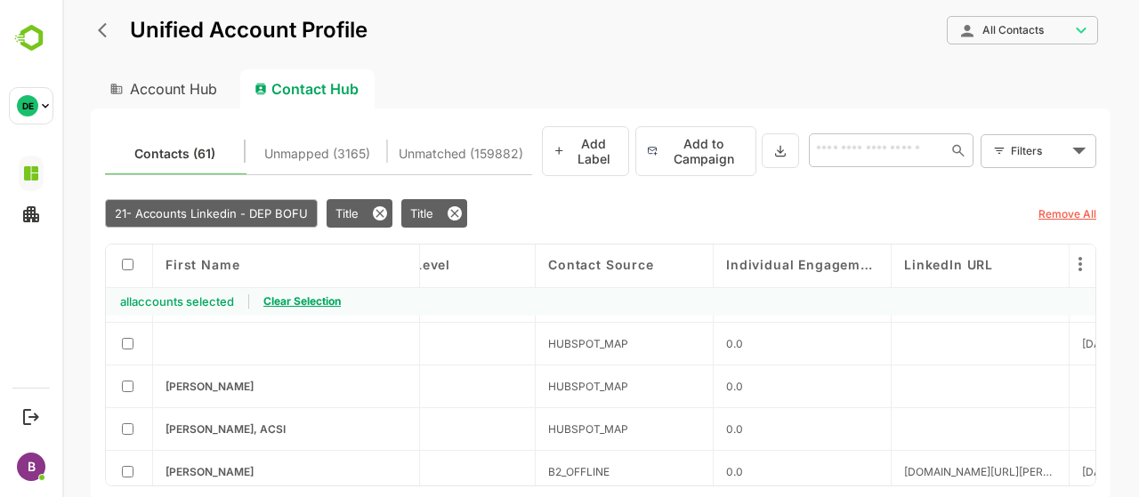
click at [311, 299] on span "Clear Selection" at bounding box center [301, 300] width 77 height 13
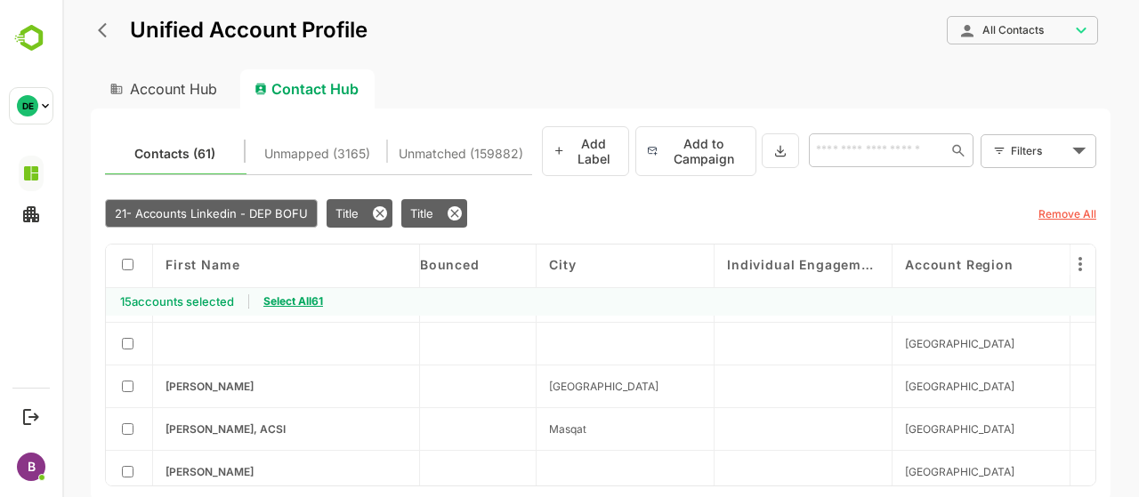
scroll to position [249, 2023]
click at [318, 294] on span "Select All 61" at bounding box center [293, 300] width 60 height 13
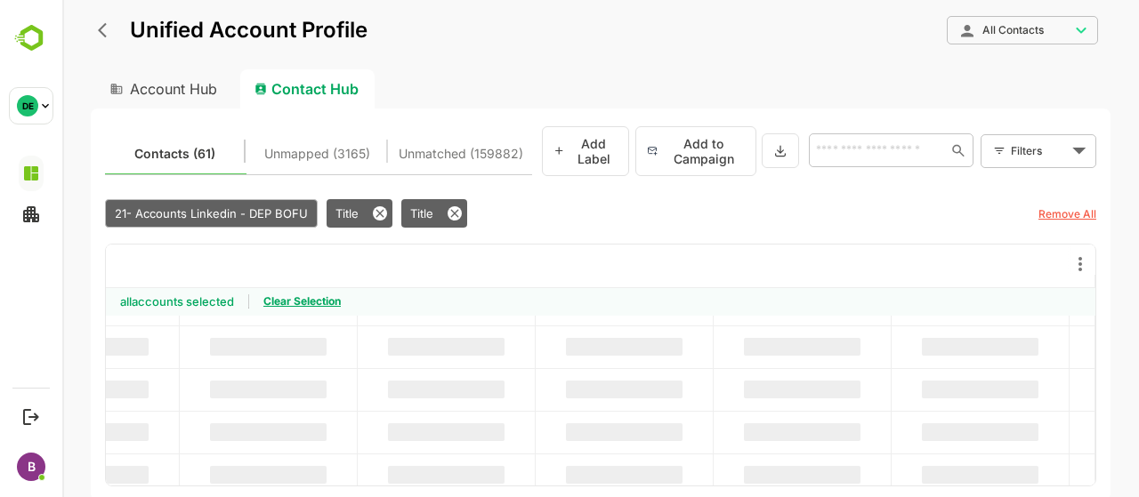
scroll to position [249, 596]
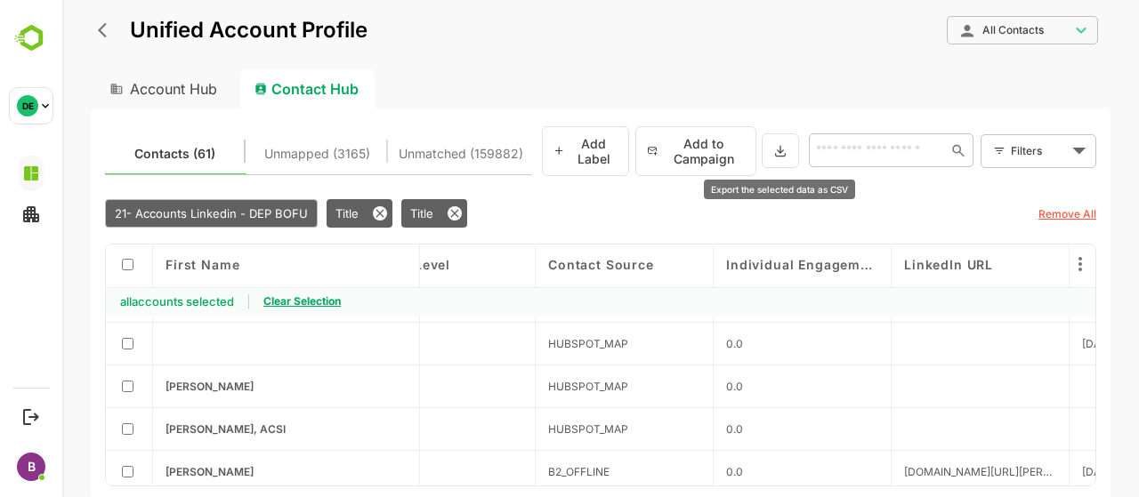
click at [783, 143] on icon at bounding box center [780, 150] width 14 height 15
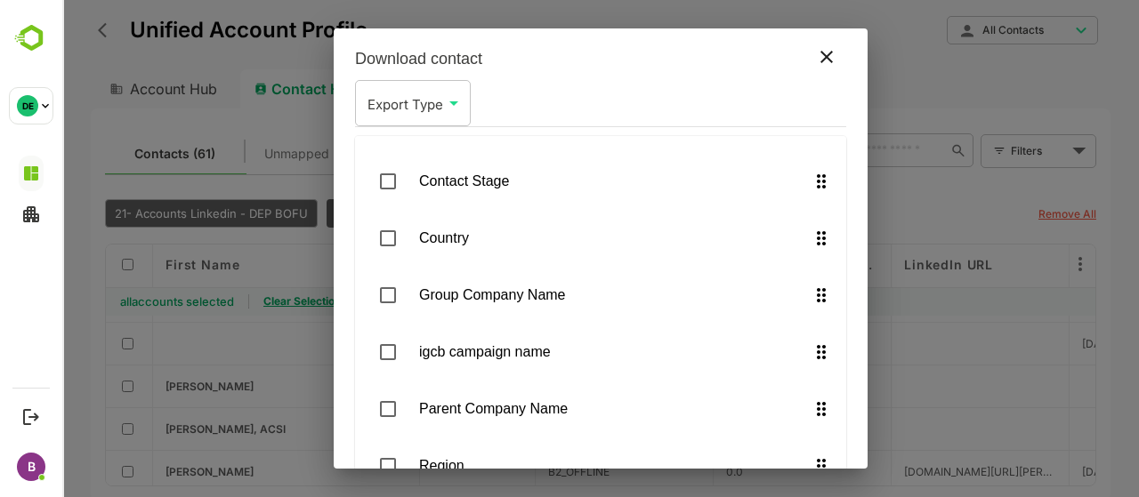
scroll to position [105, 0]
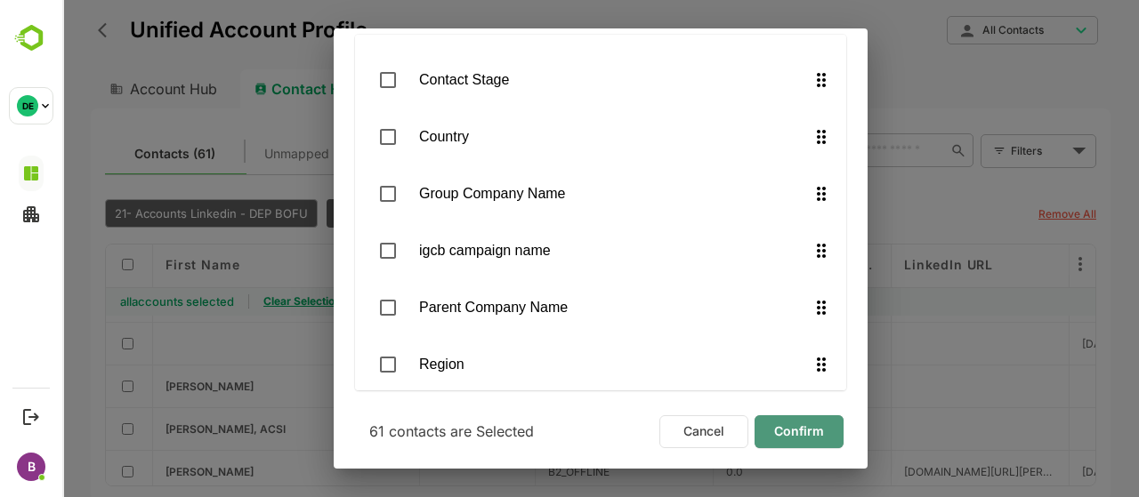
click at [789, 430] on span "Confirm" at bounding box center [799, 431] width 61 height 23
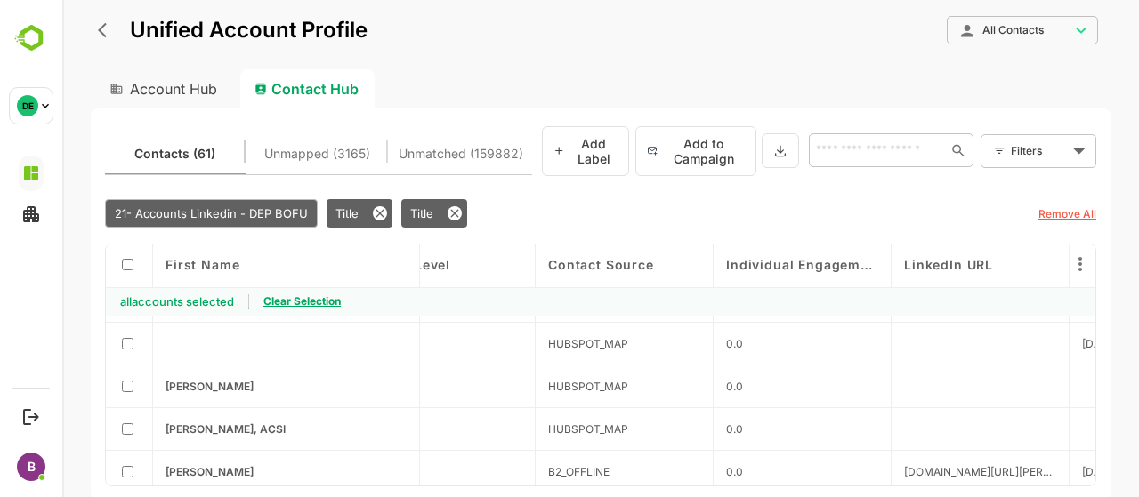
click at [159, 86] on div "Account Hub" at bounding box center [162, 88] width 142 height 39
type input "**********"
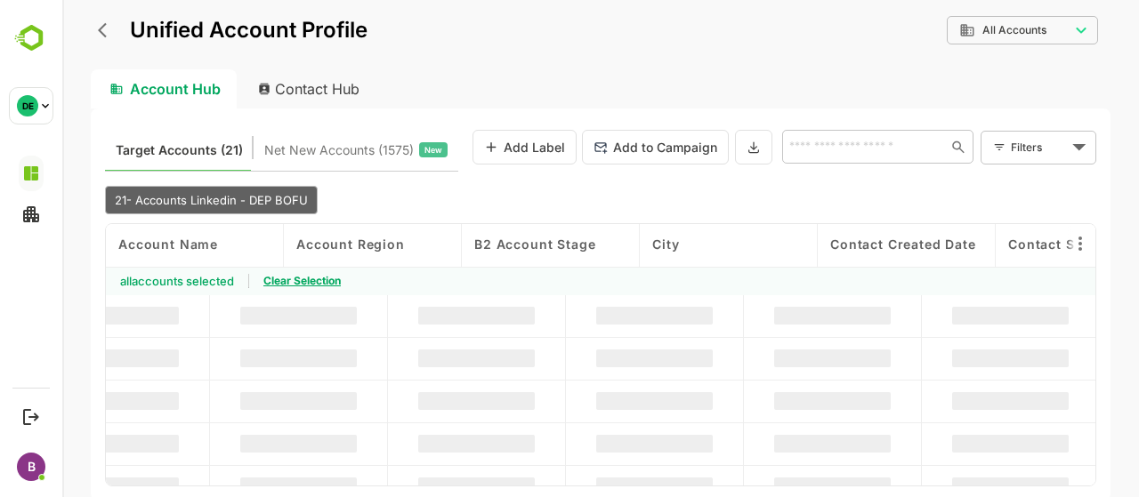
click at [98, 33] on icon "back" at bounding box center [107, 30] width 18 height 18
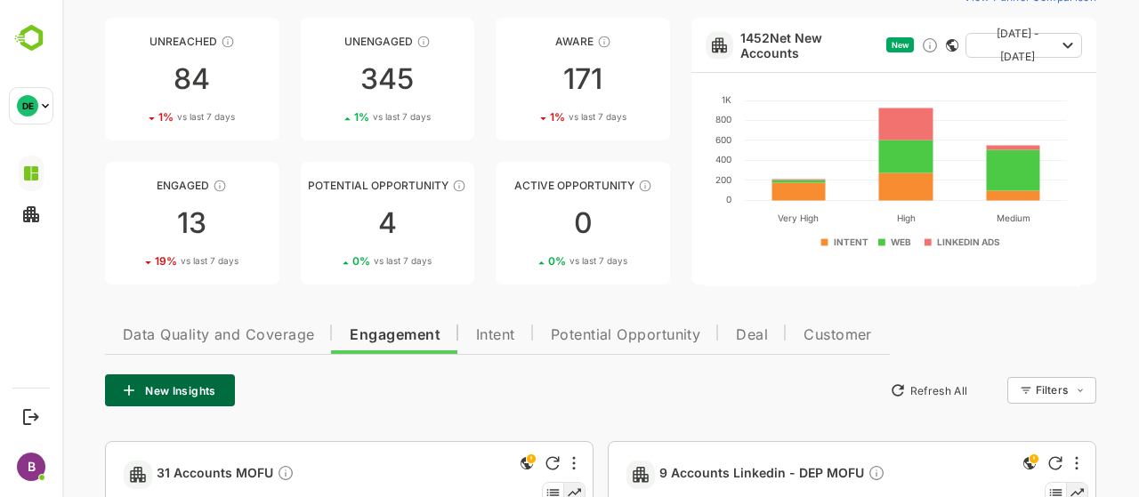
scroll to position [107, 0]
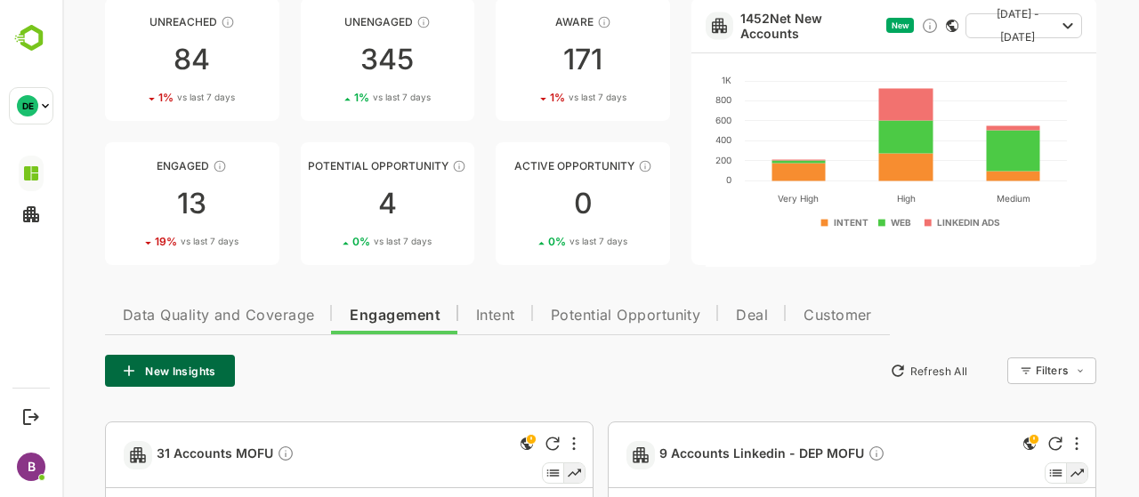
click at [207, 369] on button "New Insights" at bounding box center [170, 371] width 130 height 32
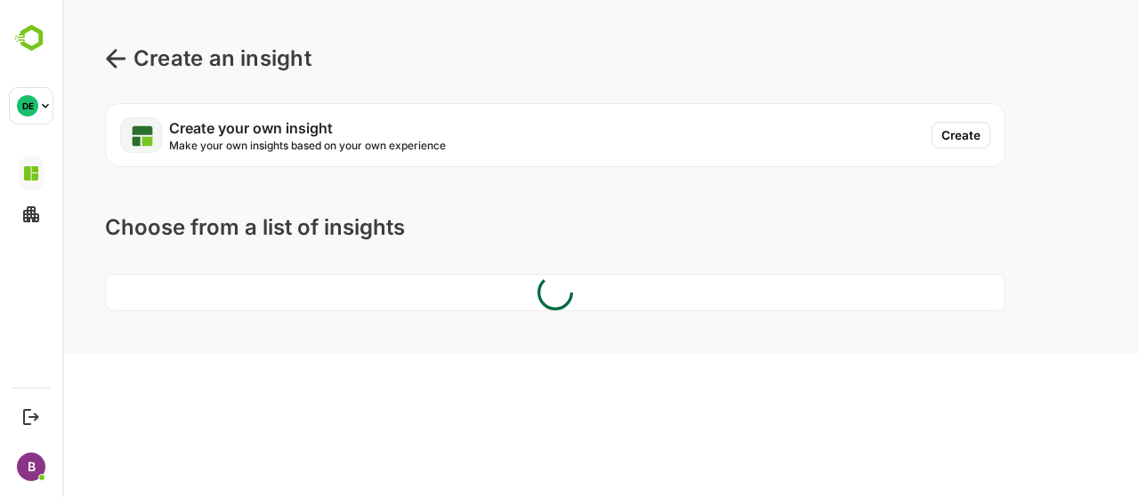
scroll to position [0, 0]
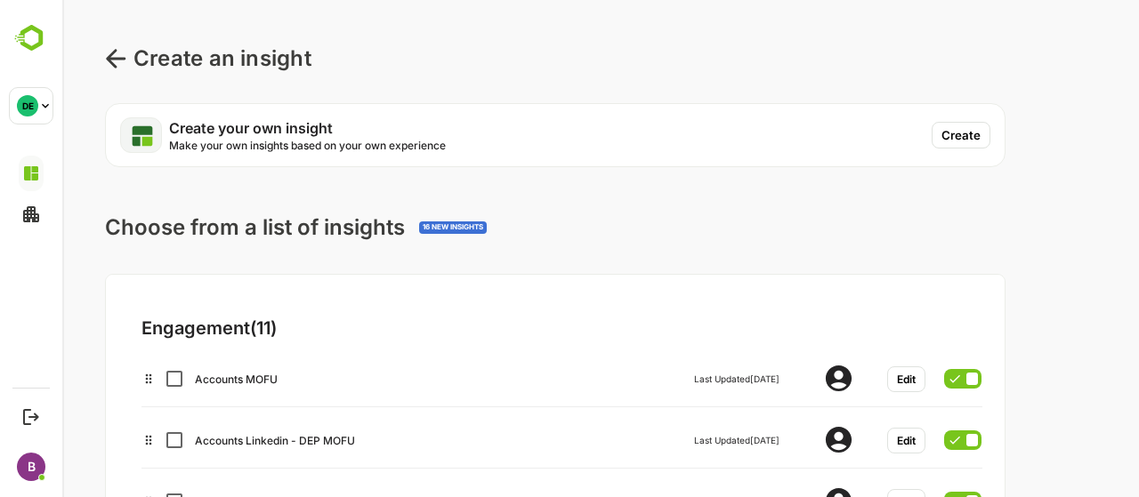
click at [103, 54] on div "Create an insight Create your own insight Make your own insights based on your …" at bounding box center [600, 353] width 1077 height 707
click at [113, 54] on icon at bounding box center [116, 58] width 20 height 19
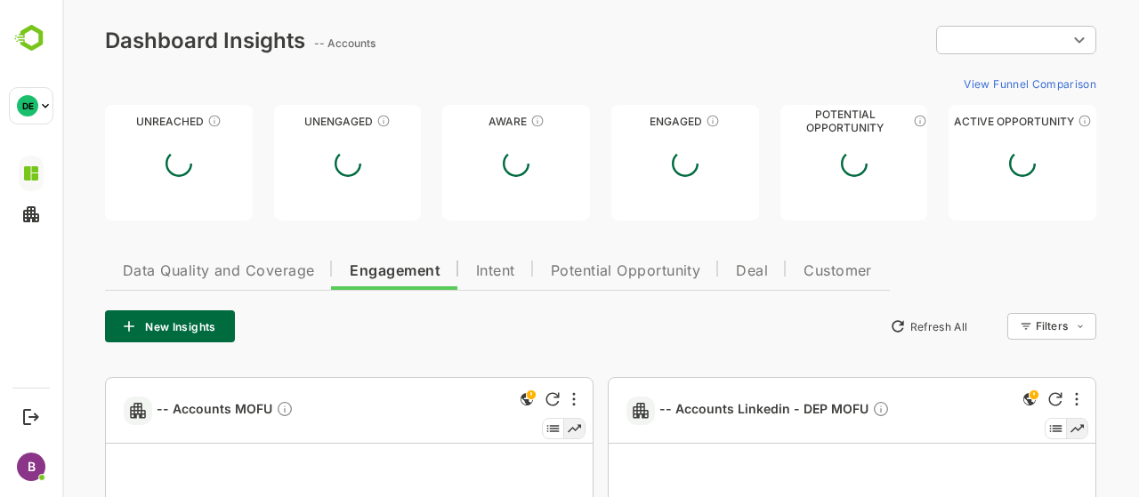
type input "**********"
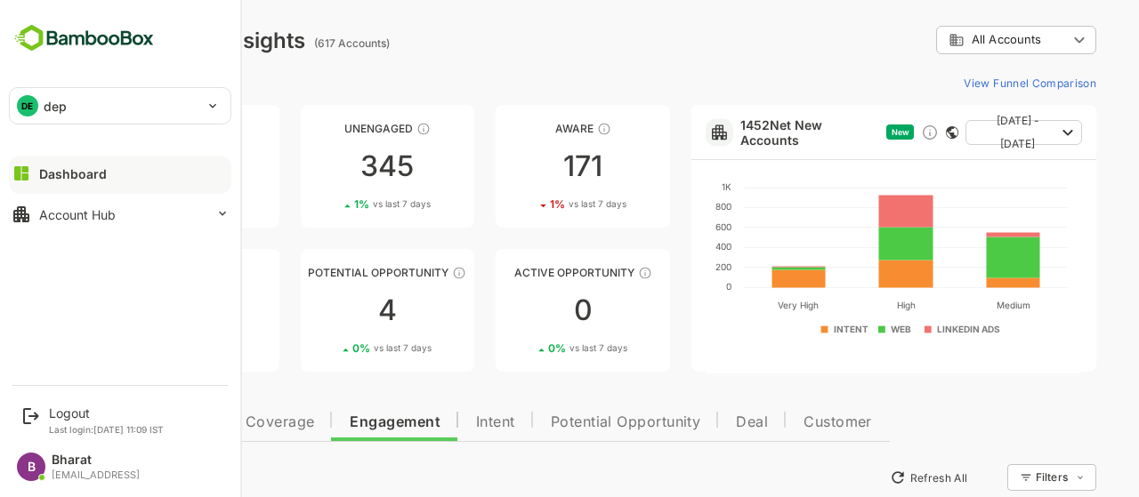
click at [117, 99] on div "DE dep" at bounding box center [109, 106] width 199 height 36
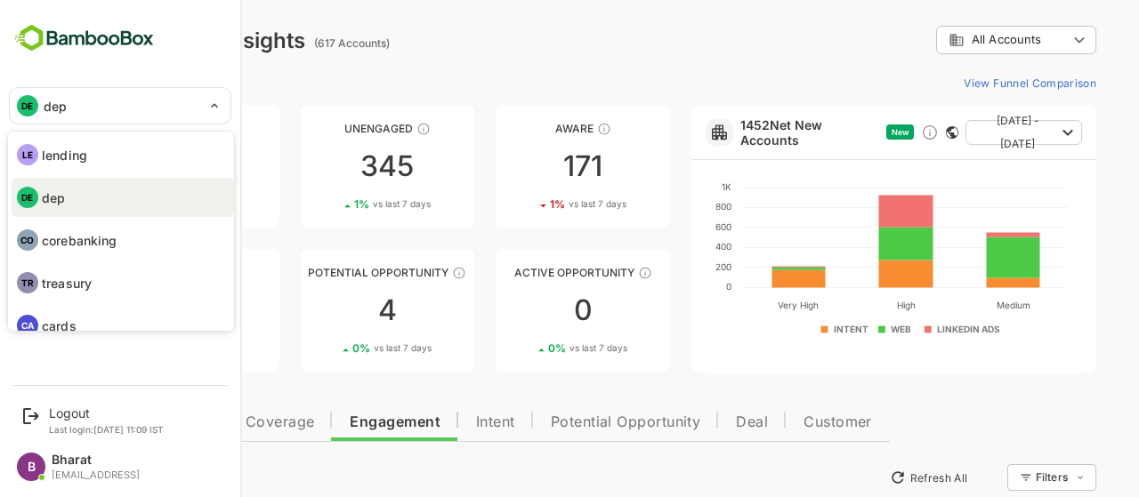
click at [340, 74] on div at bounding box center [569, 248] width 1139 height 497
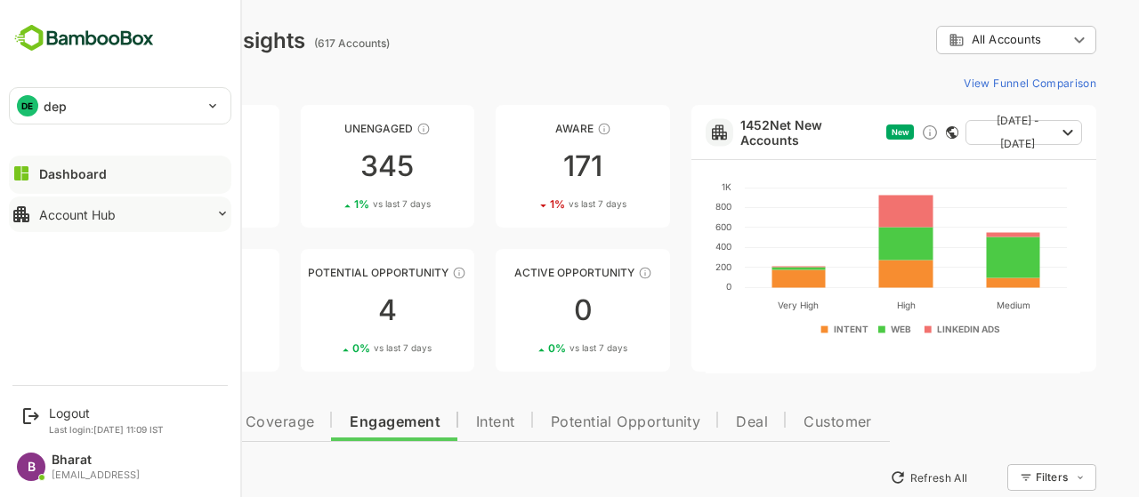
click at [123, 229] on button "Account Hub" at bounding box center [120, 215] width 222 height 36
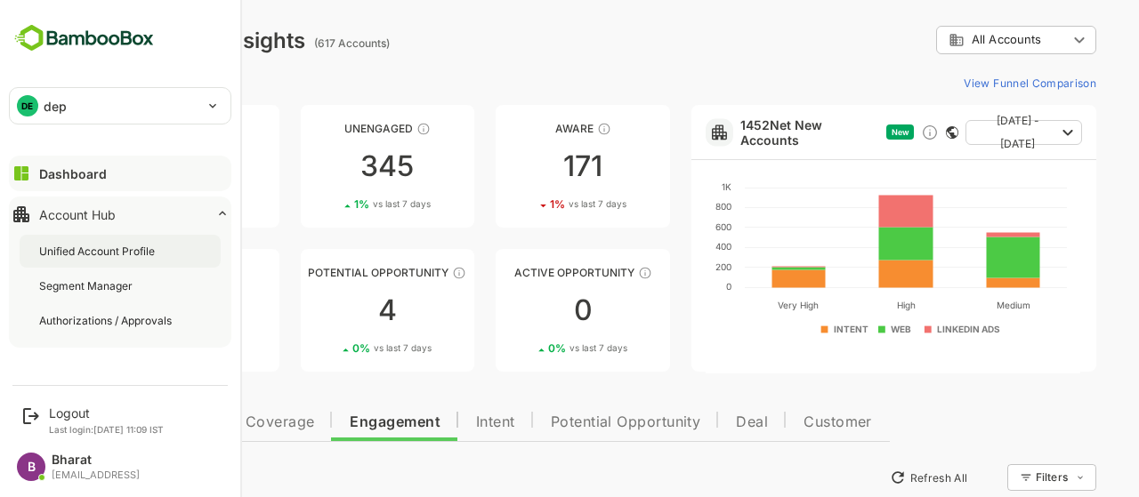
click at [112, 253] on div "Unified Account Profile" at bounding box center [98, 251] width 119 height 15
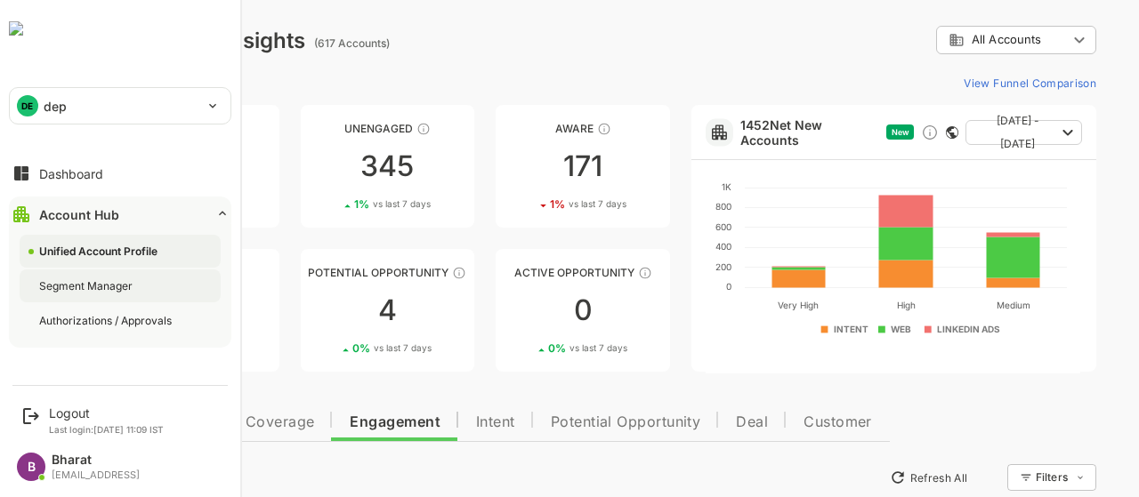
click at [76, 296] on div "Segment Manager" at bounding box center [120, 286] width 201 height 33
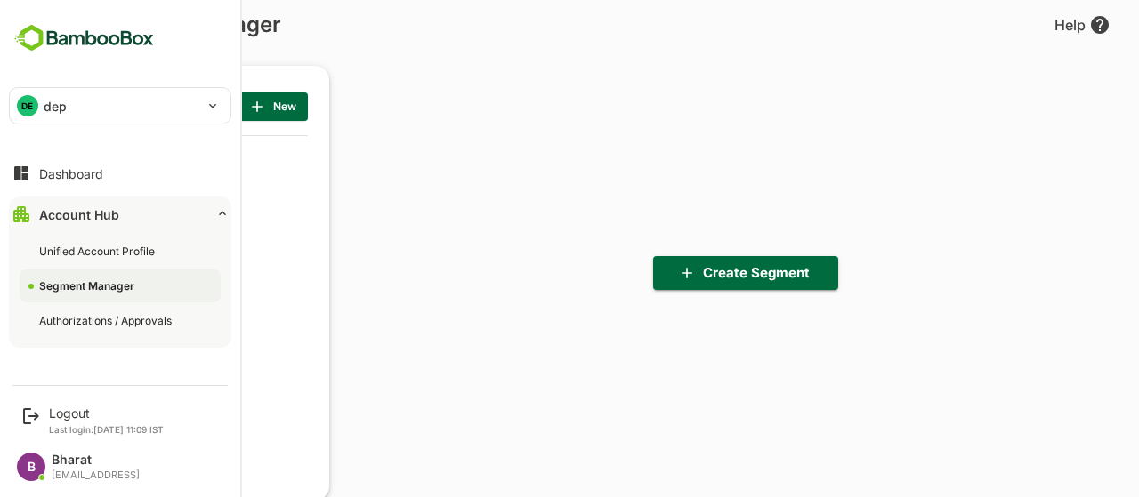
scroll to position [344, 220]
click at [71, 260] on div "Unified Account Profile" at bounding box center [120, 251] width 201 height 33
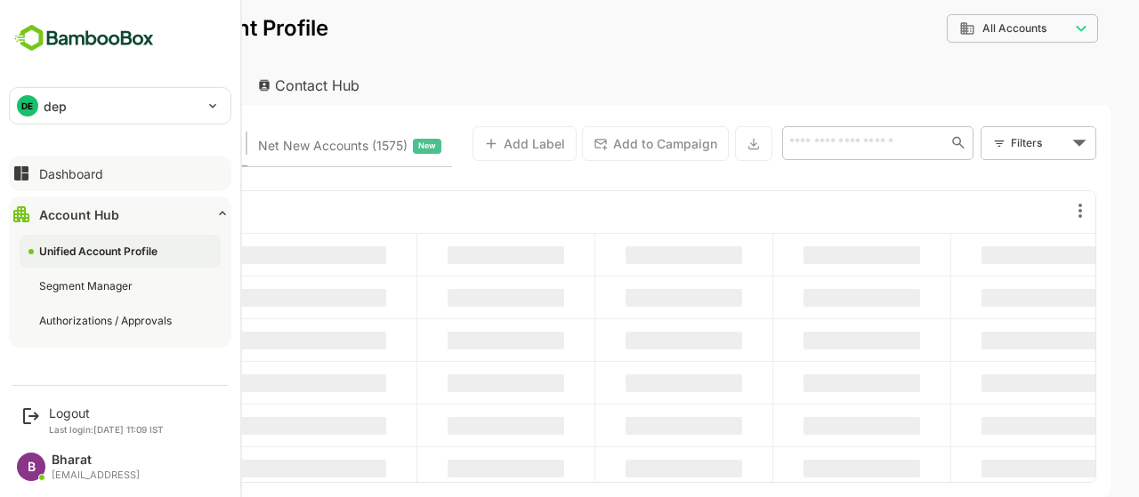
type input "**********"
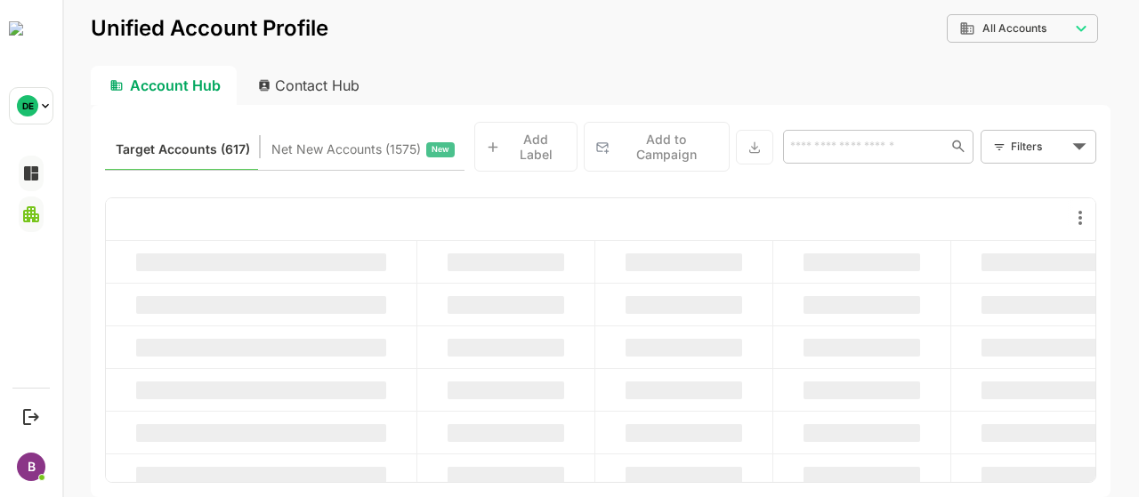
click at [473, 170] on div "Target Accounts (617) Net New Accounts ( 1575 ) New Add Label Add to Campaign ​…" at bounding box center [601, 301] width 1020 height 392
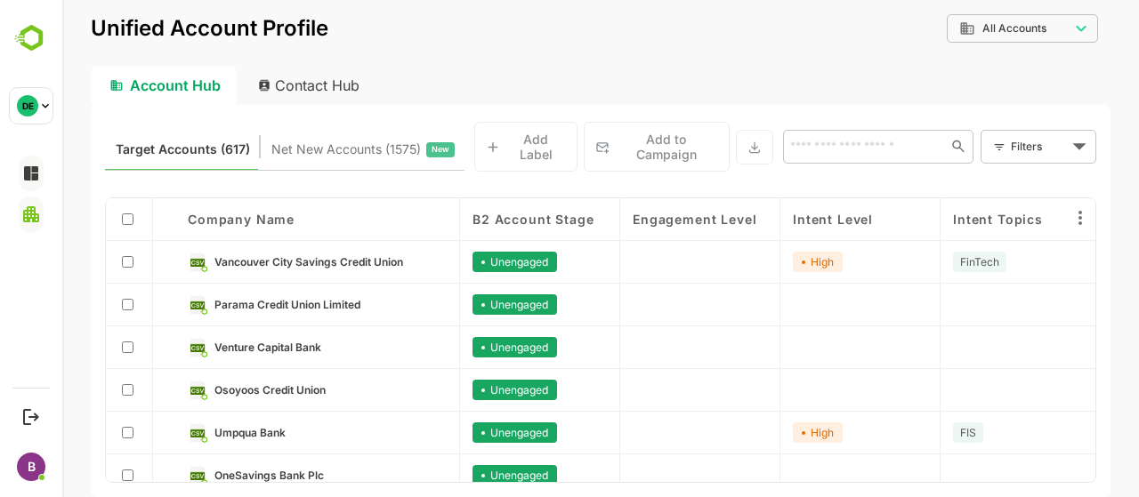
click at [1048, 26] on body "**********" at bounding box center [600, 248] width 1077 height 497
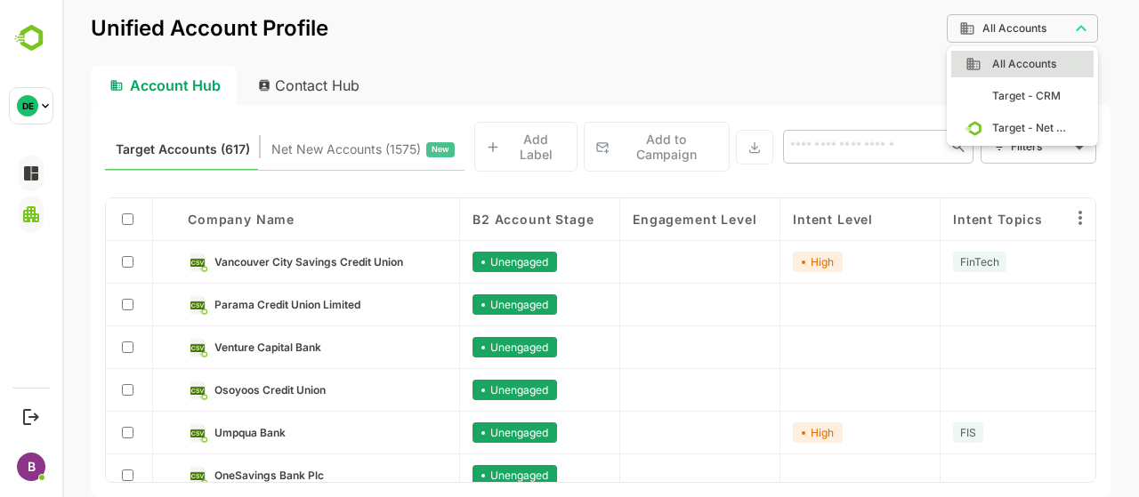
click at [747, 79] on div at bounding box center [600, 248] width 1077 height 497
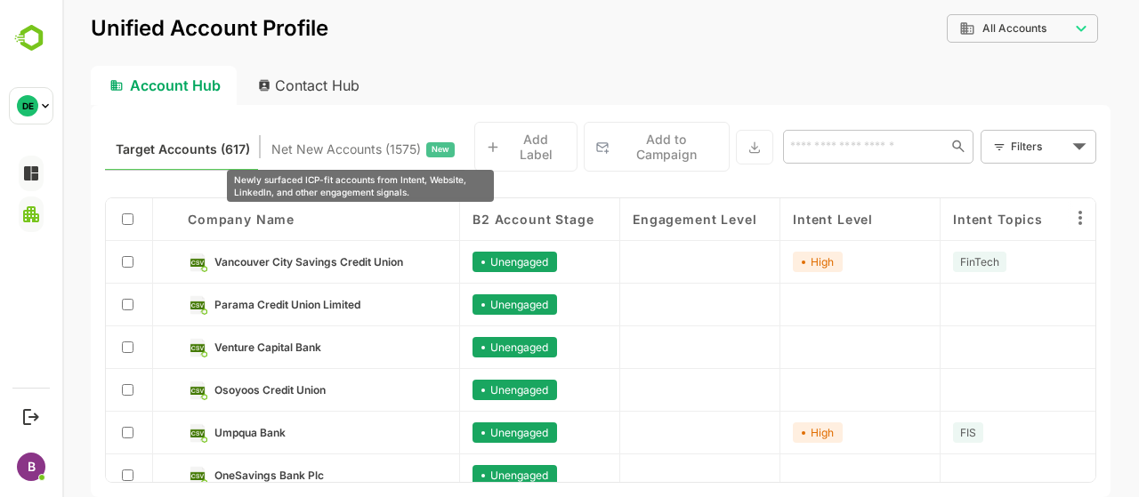
click at [377, 148] on span "Net New Accounts ( 1575 )" at bounding box center [345, 149] width 149 height 23
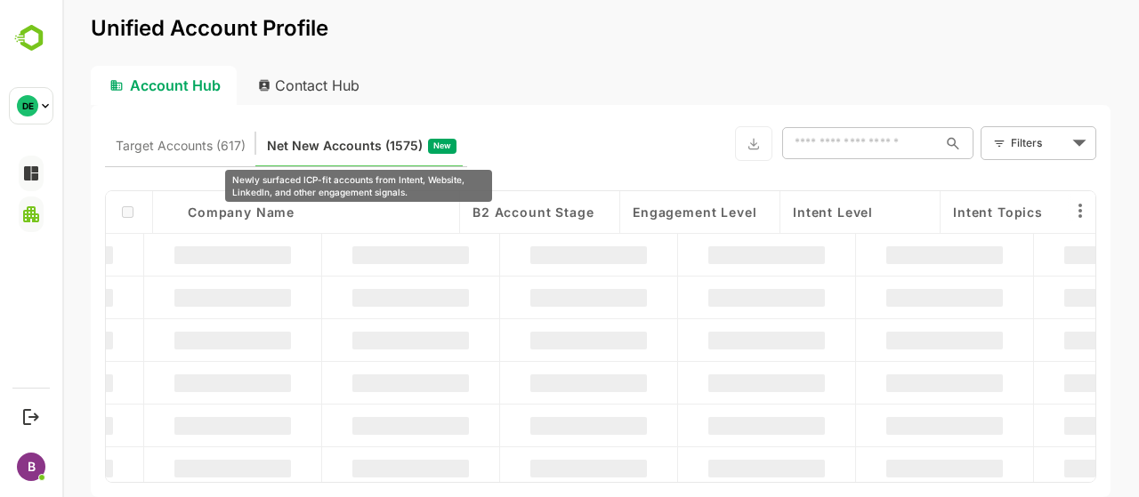
click at [270, 257] on div "Target Accounts (617) Net New Accounts ( 1575 ) New ​ Filters ​ Company name B2…" at bounding box center [601, 301] width 1020 height 392
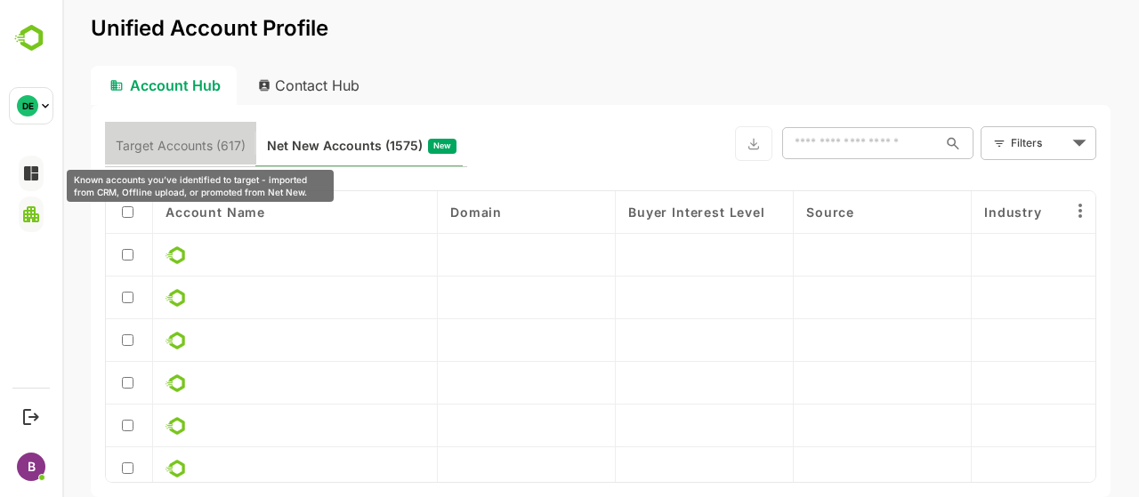
click at [180, 140] on span "Target Accounts (617)" at bounding box center [181, 145] width 130 height 23
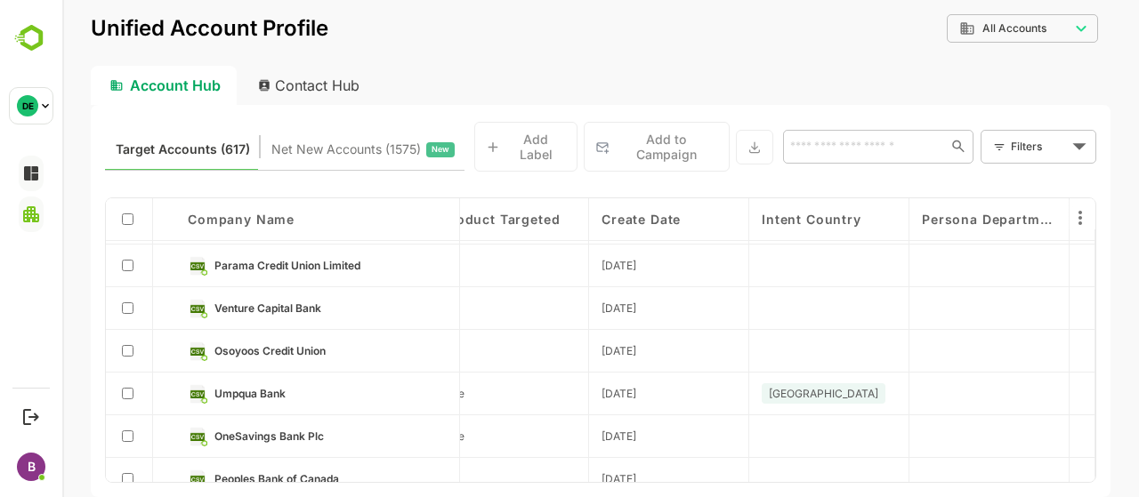
scroll to position [0, 3717]
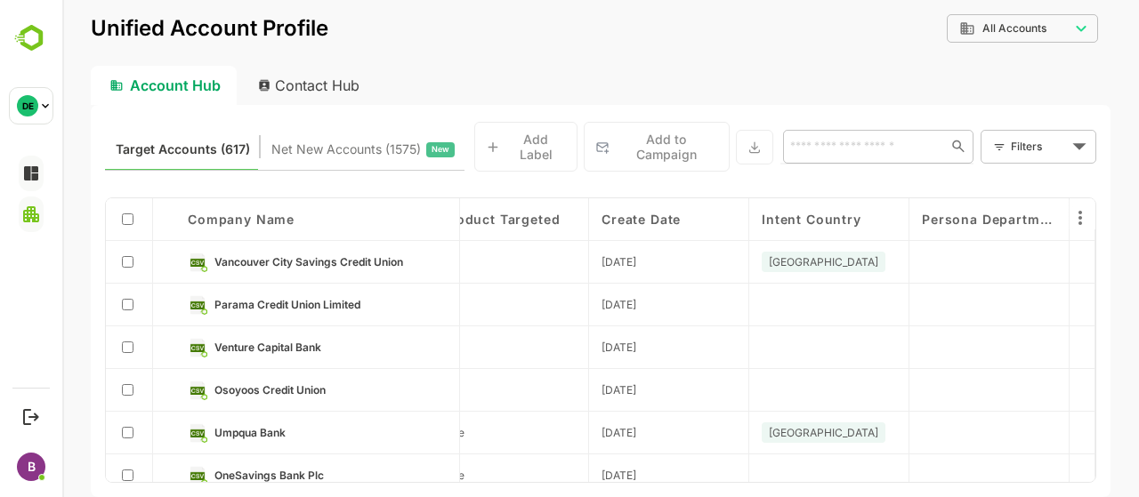
click at [859, 135] on input "text" at bounding box center [861, 145] width 153 height 21
click at [1043, 150] on body "**********" at bounding box center [600, 248] width 1077 height 497
click at [1019, 175] on li "New Filter" at bounding box center [1038, 182] width 107 height 32
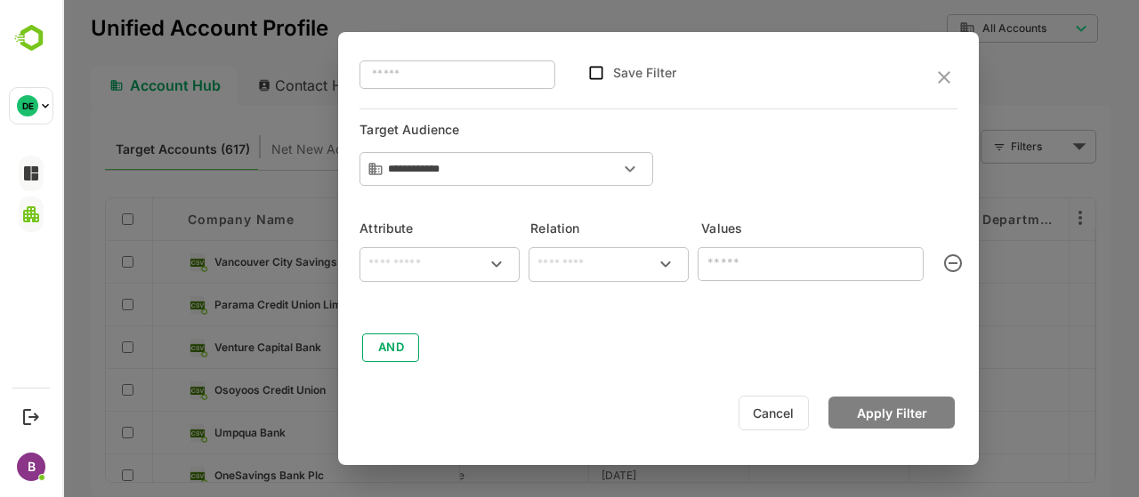
click at [393, 265] on input "text" at bounding box center [439, 264] width 153 height 21
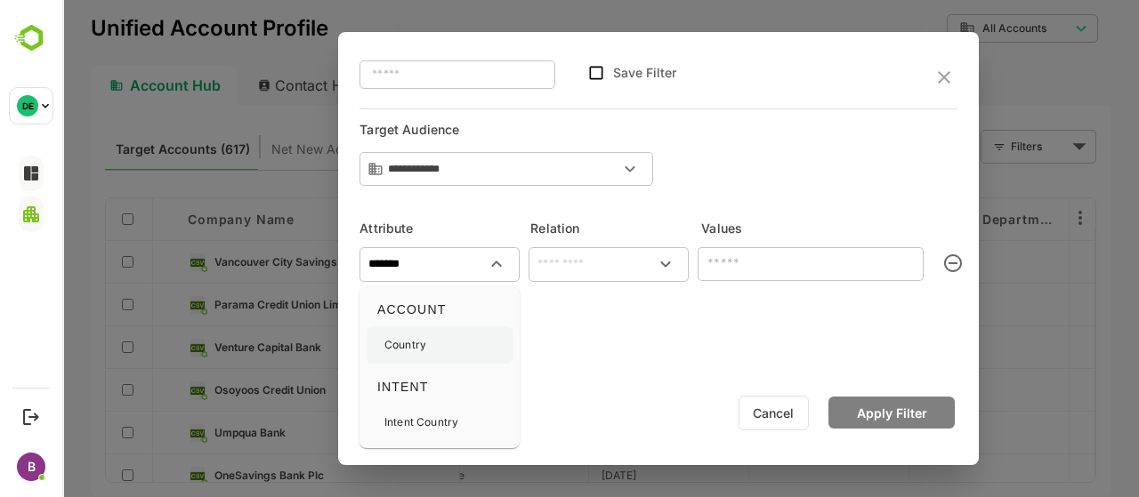
click at [445, 343] on div "Country" at bounding box center [440, 345] width 146 height 37
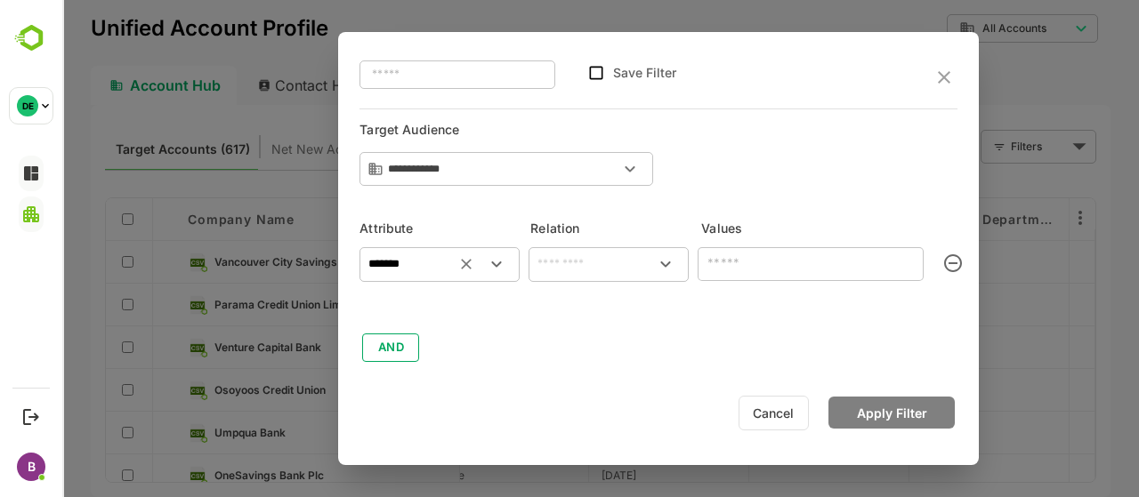
type input "*******"
click at [597, 262] on input "text" at bounding box center [608, 264] width 153 height 21
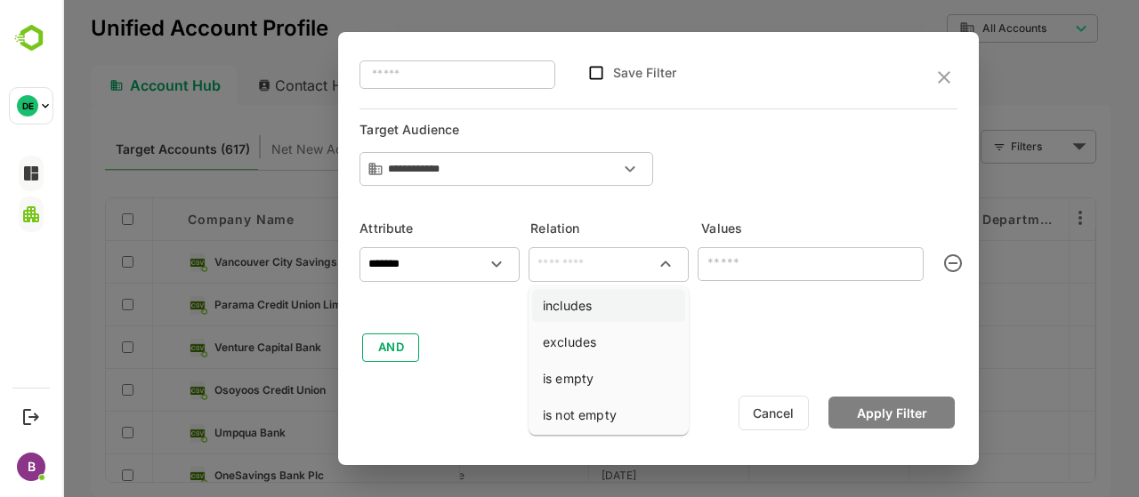
click at [581, 302] on li "includes" at bounding box center [608, 305] width 153 height 33
type input "********"
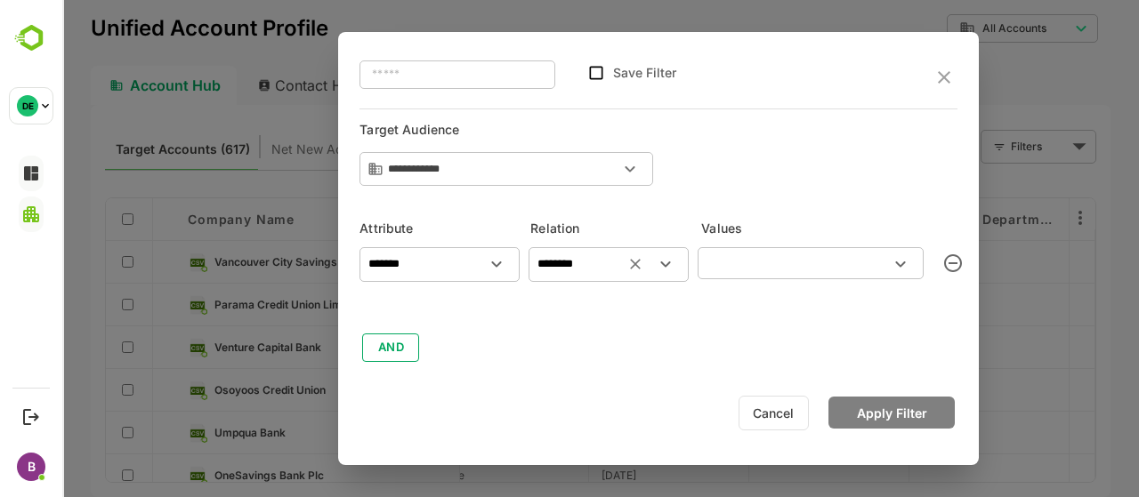
click at [749, 248] on div "​" at bounding box center [811, 263] width 226 height 32
click at [908, 270] on icon "Open" at bounding box center [900, 264] width 21 height 21
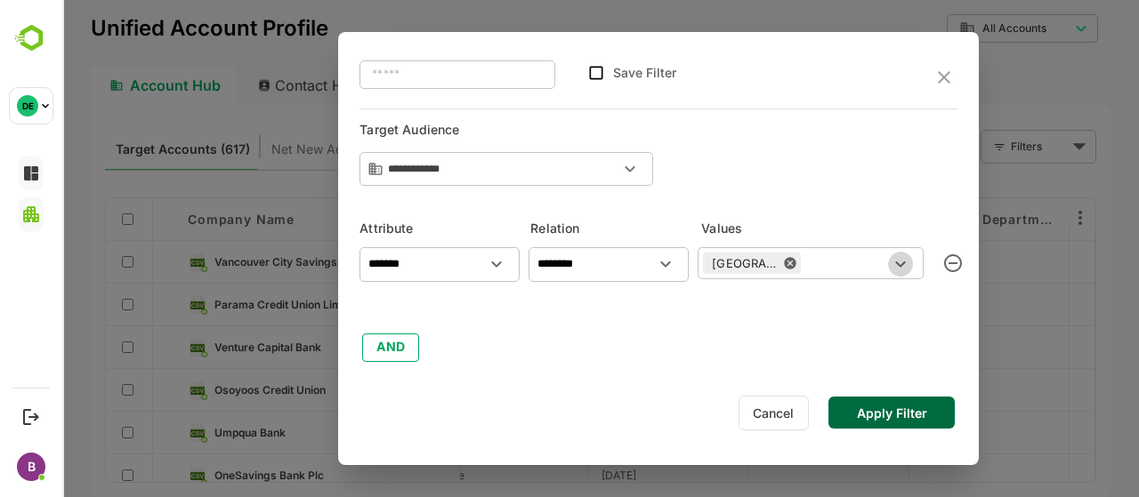
click at [899, 261] on icon "Open" at bounding box center [900, 264] width 21 height 21
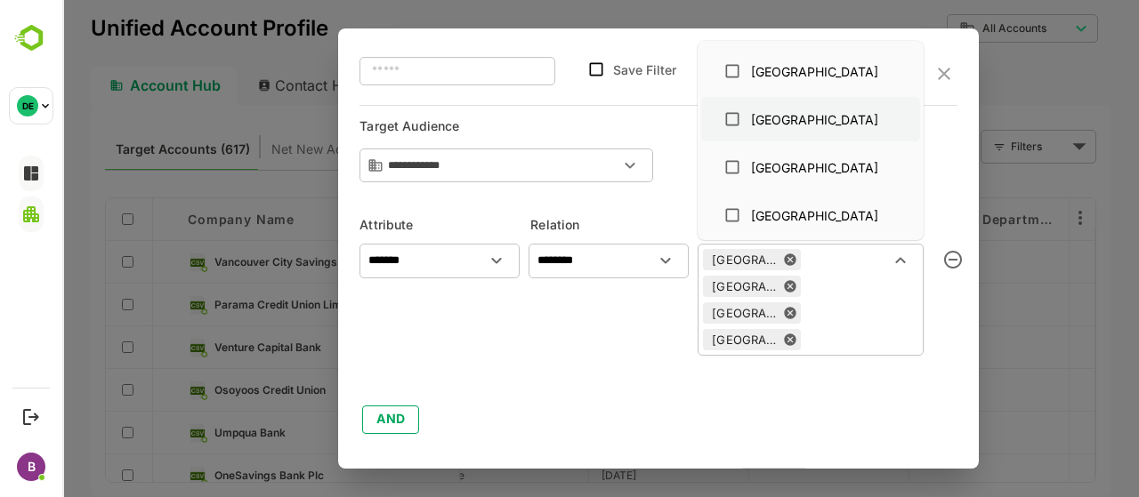
scroll to position [861, 0]
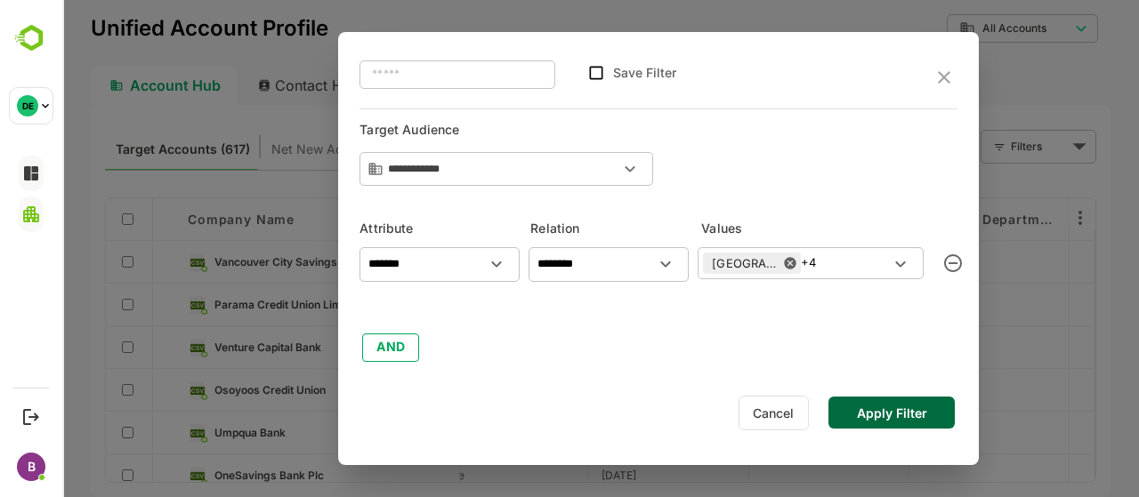
click at [699, 380] on div "**********" at bounding box center [658, 248] width 641 height 433
click at [893, 416] on button "Apply Filter" at bounding box center [891, 413] width 126 height 32
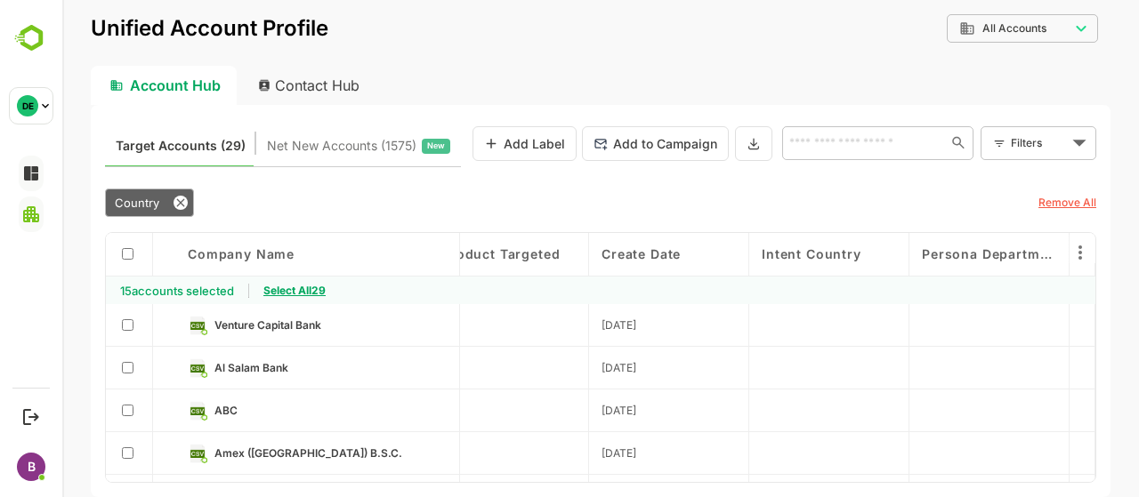
click at [322, 286] on span "Select All 29" at bounding box center [294, 290] width 62 height 13
click at [322, 92] on div "Contact Hub" at bounding box center [310, 85] width 132 height 39
type input "**********"
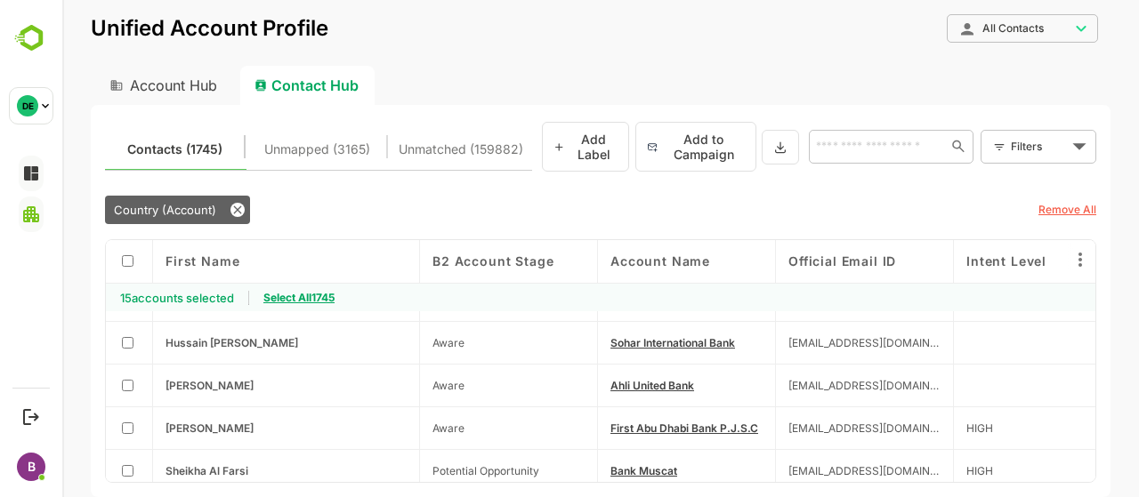
scroll to position [402, 0]
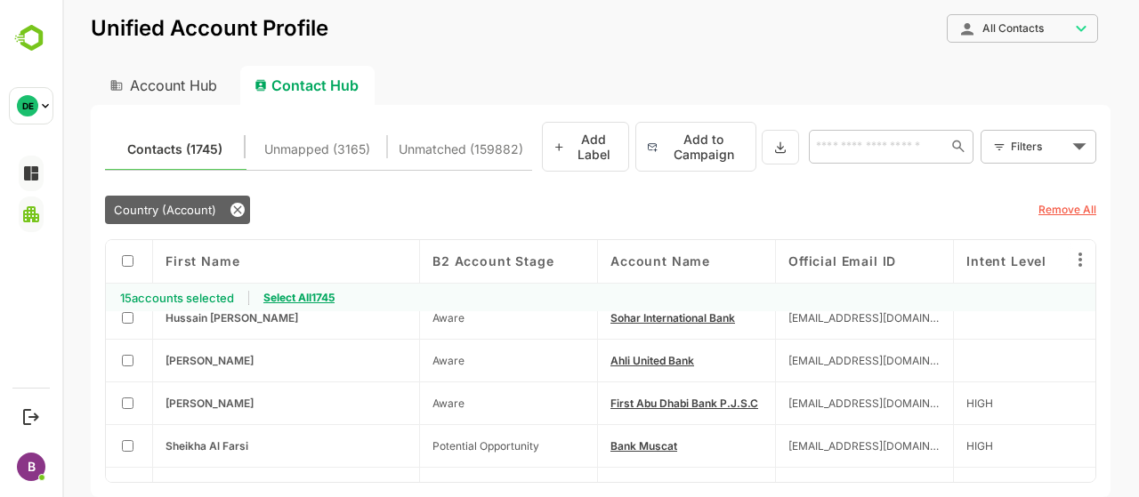
click at [298, 293] on span "Select All 1745" at bounding box center [298, 297] width 71 height 13
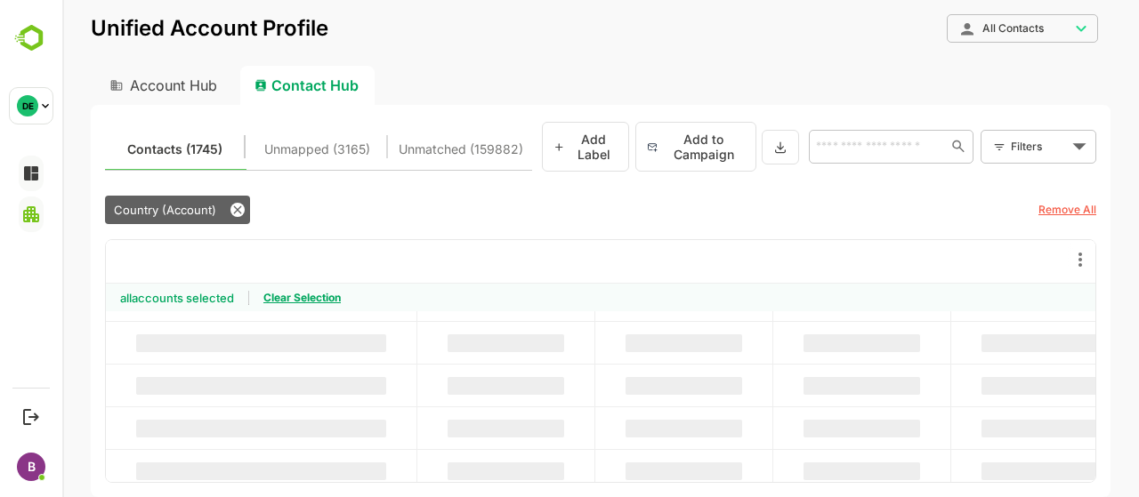
scroll to position [249, 0]
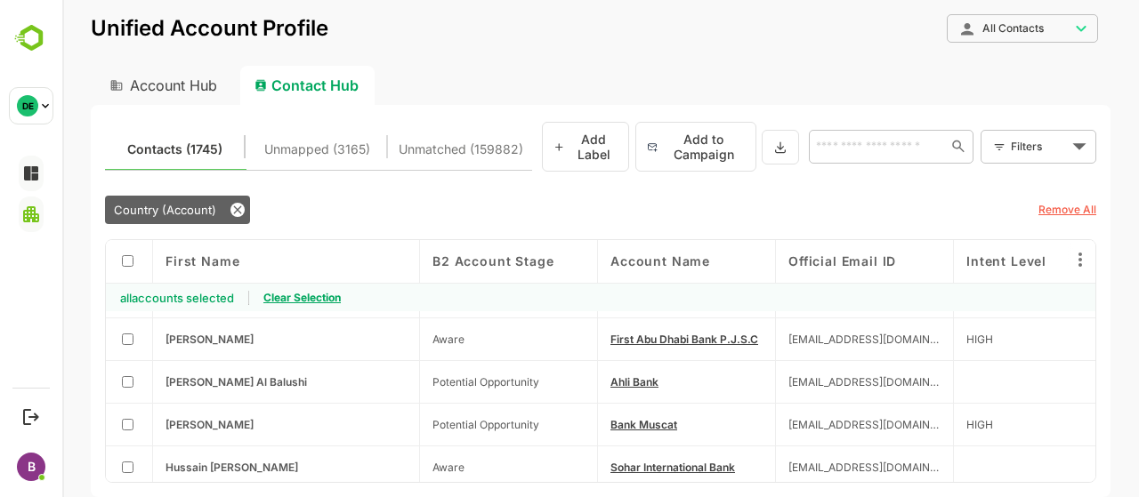
click at [794, 141] on button at bounding box center [780, 147] width 37 height 35
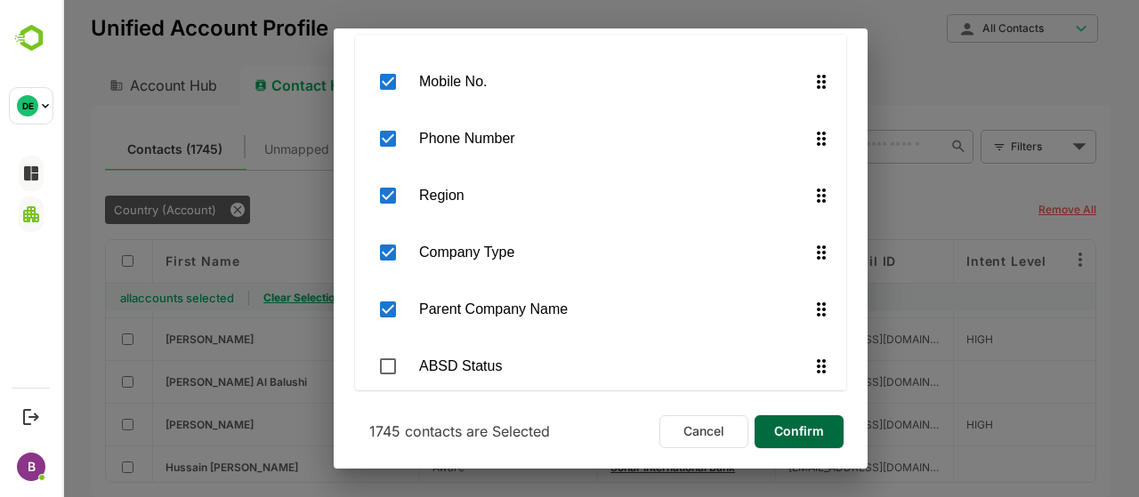
scroll to position [946, 0]
click at [778, 421] on span "Confirm" at bounding box center [799, 431] width 61 height 23
